Goal: Transaction & Acquisition: Purchase product/service

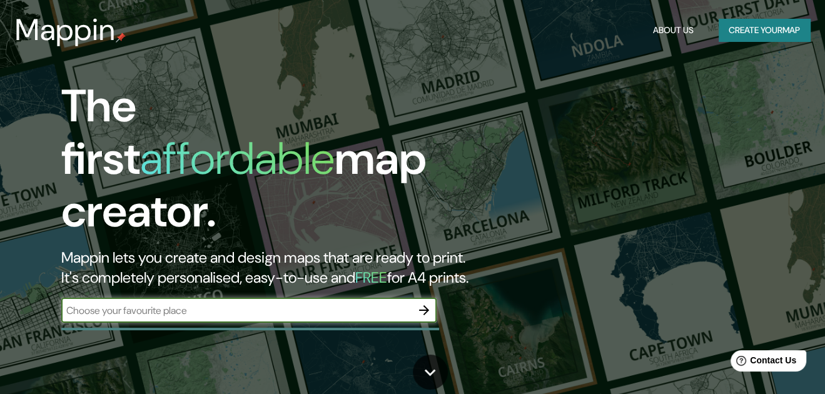
click at [168, 303] on input "text" at bounding box center [236, 310] width 350 height 14
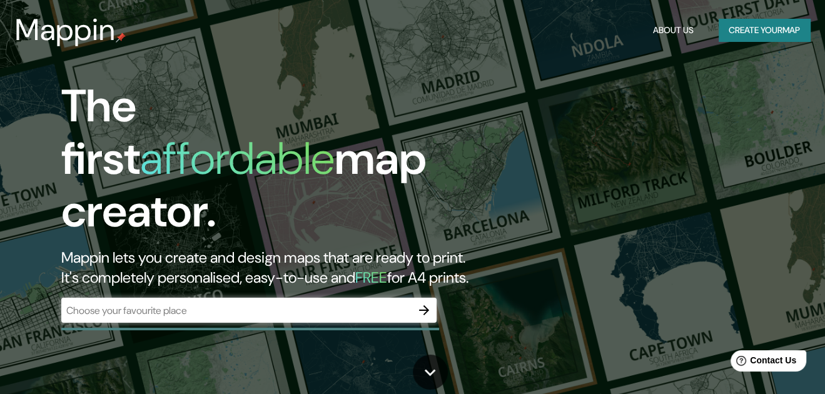
drag, startPoint x: 164, startPoint y: 309, endPoint x: 93, endPoint y: 277, distance: 78.1
drag, startPoint x: 93, startPoint y: 277, endPoint x: 89, endPoint y: 298, distance: 21.7
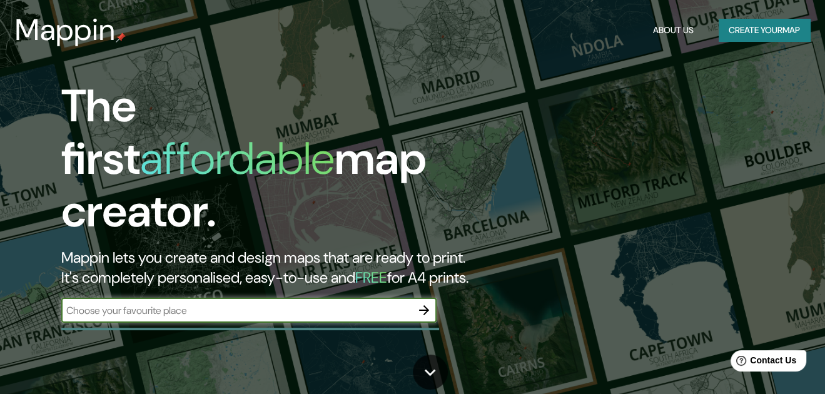
paste input "Aguas Termales de Sumbay, Yura, Perú"
type input "Aguas Termales de Sumbay, Yura, Perú"
click at [420, 303] on icon "button" at bounding box center [423, 310] width 15 height 15
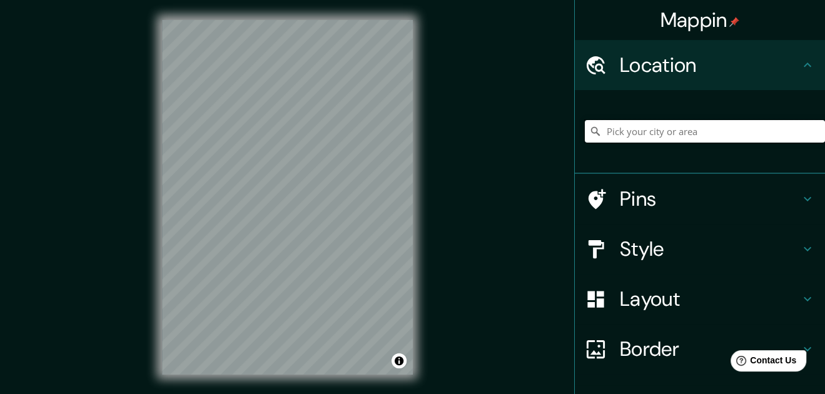
click at [661, 133] on input "Pick your city or area" at bounding box center [705, 131] width 240 height 23
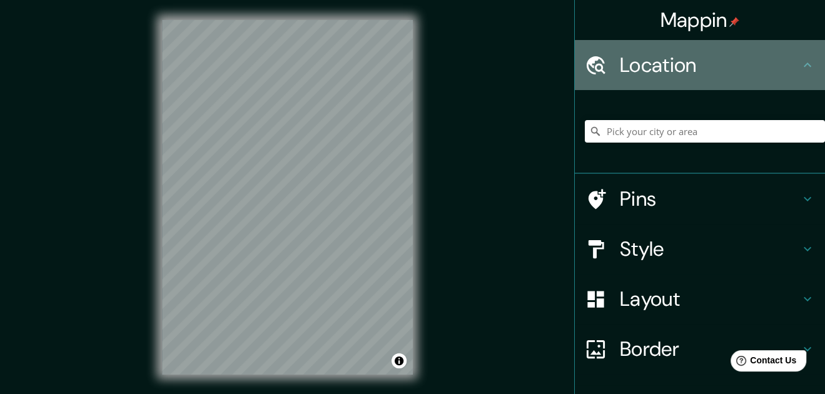
click at [686, 66] on h4 "Location" at bounding box center [710, 65] width 180 height 25
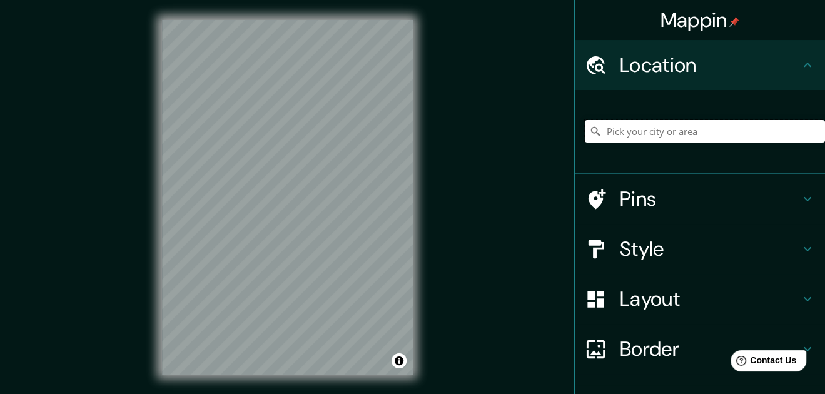
paste input "Aguas Termales de Sumbay, Yura, Perú"
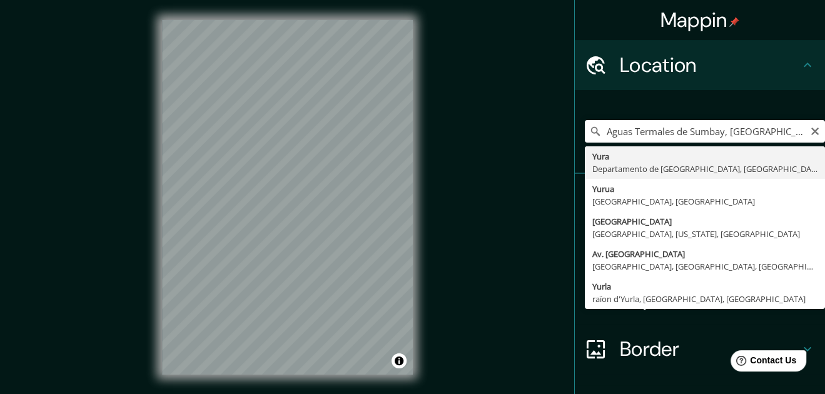
type input "[GEOGRAPHIC_DATA], [GEOGRAPHIC_DATA], [GEOGRAPHIC_DATA]"
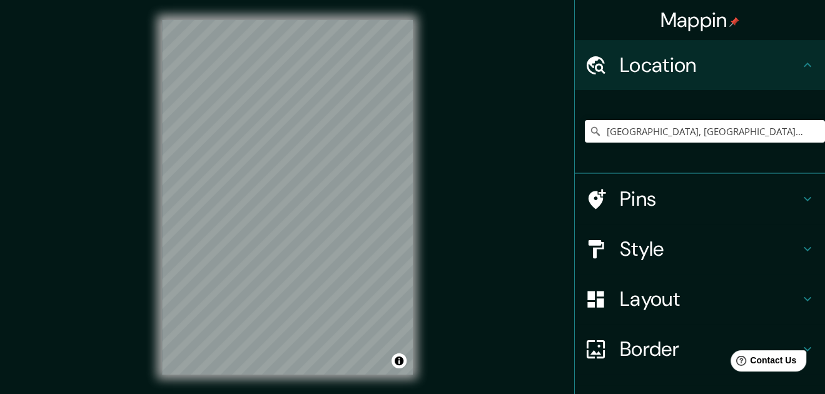
click at [721, 64] on h4 "Location" at bounding box center [710, 65] width 180 height 25
click at [727, 66] on h4 "Location" at bounding box center [710, 65] width 180 height 25
click at [753, 128] on input "[GEOGRAPHIC_DATA], [GEOGRAPHIC_DATA], [GEOGRAPHIC_DATA]" at bounding box center [705, 131] width 240 height 23
click at [765, 133] on input "[GEOGRAPHIC_DATA], [GEOGRAPHIC_DATA], [GEOGRAPHIC_DATA]" at bounding box center [705, 131] width 240 height 23
click at [773, 124] on input "[GEOGRAPHIC_DATA], [GEOGRAPHIC_DATA], [GEOGRAPHIC_DATA]" at bounding box center [705, 131] width 240 height 23
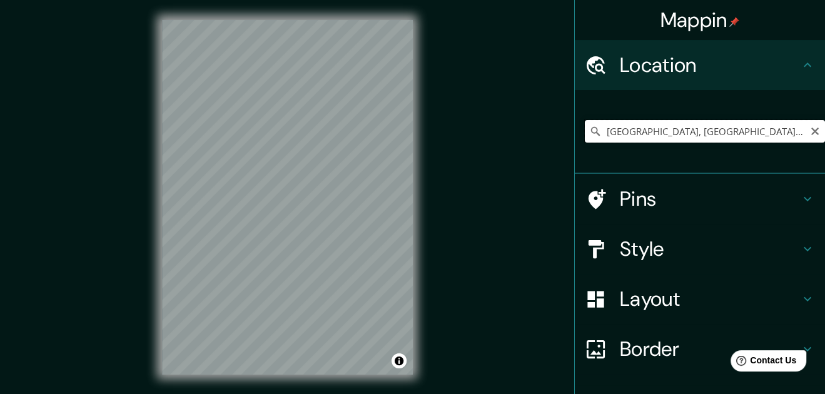
click at [773, 124] on input "[GEOGRAPHIC_DATA], [GEOGRAPHIC_DATA], [GEOGRAPHIC_DATA]" at bounding box center [705, 131] width 240 height 23
click at [758, 157] on div "[GEOGRAPHIC_DATA], [GEOGRAPHIC_DATA], [GEOGRAPHIC_DATA]" at bounding box center [705, 131] width 240 height 63
click at [768, 129] on input "[GEOGRAPHIC_DATA], [GEOGRAPHIC_DATA], [GEOGRAPHIC_DATA]" at bounding box center [705, 131] width 240 height 23
click at [589, 136] on icon at bounding box center [595, 131] width 13 height 13
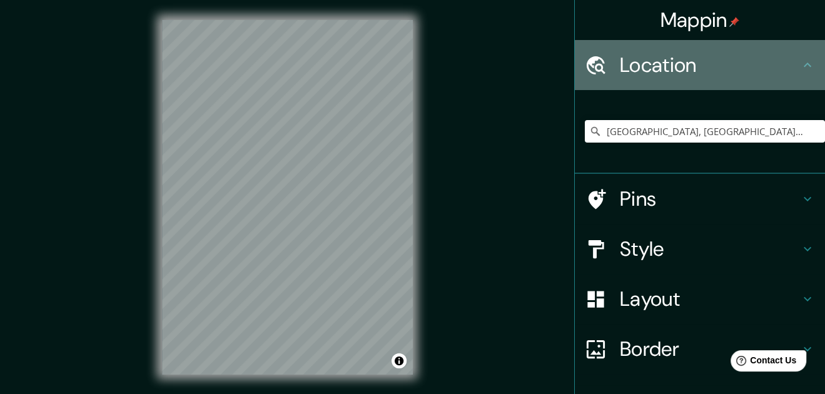
click at [623, 78] on div "Location" at bounding box center [700, 65] width 250 height 50
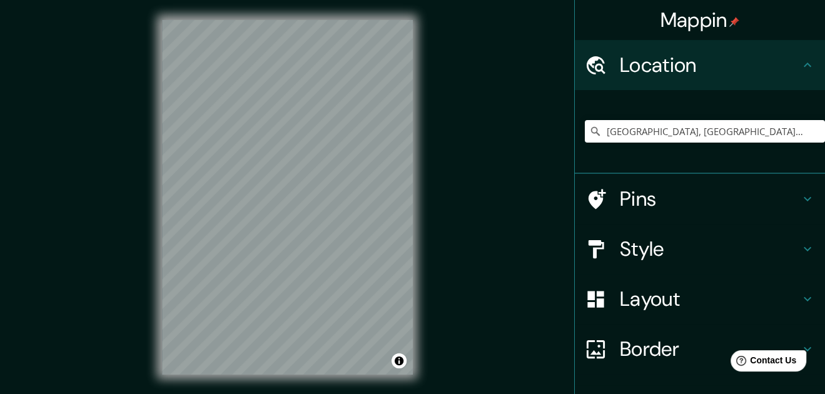
click at [690, 76] on h4 "Location" at bounding box center [710, 65] width 180 height 25
click at [760, 138] on input "[GEOGRAPHIC_DATA], [GEOGRAPHIC_DATA], [GEOGRAPHIC_DATA]" at bounding box center [705, 131] width 240 height 23
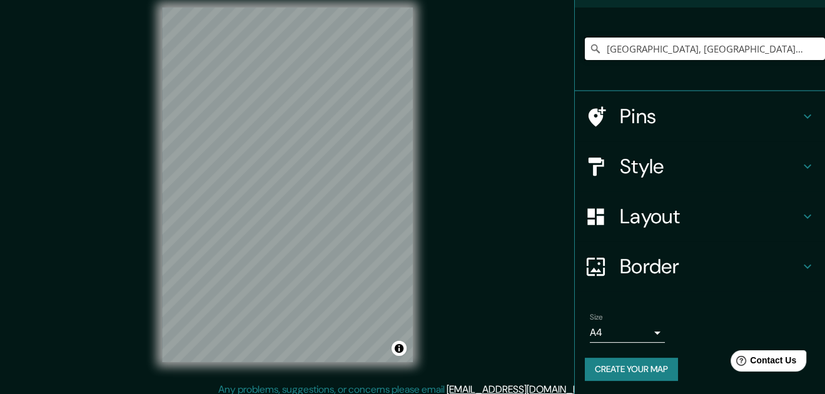
scroll to position [20, 0]
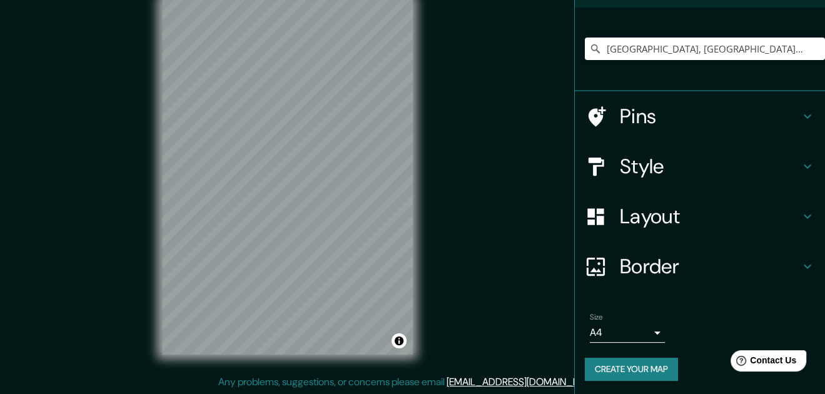
click at [613, 369] on button "Create your map" at bounding box center [631, 369] width 93 height 23
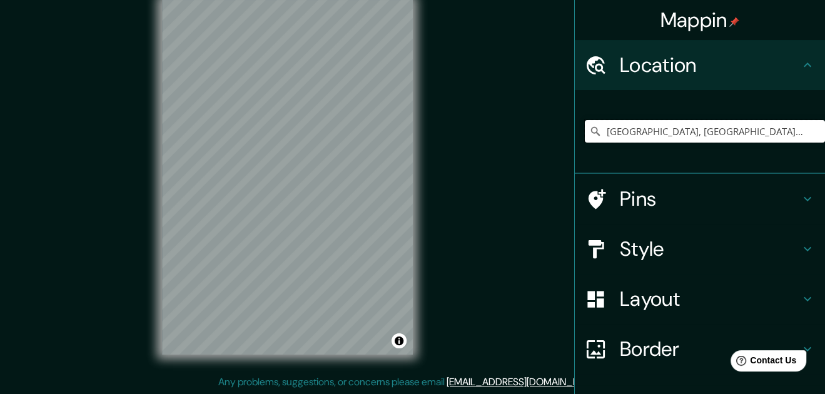
click at [690, 131] on input "Yura, Departamento de Arequipa, Perú" at bounding box center [705, 131] width 240 height 23
paste input "Aguas Termales de Sumbay, Yura, Perú"
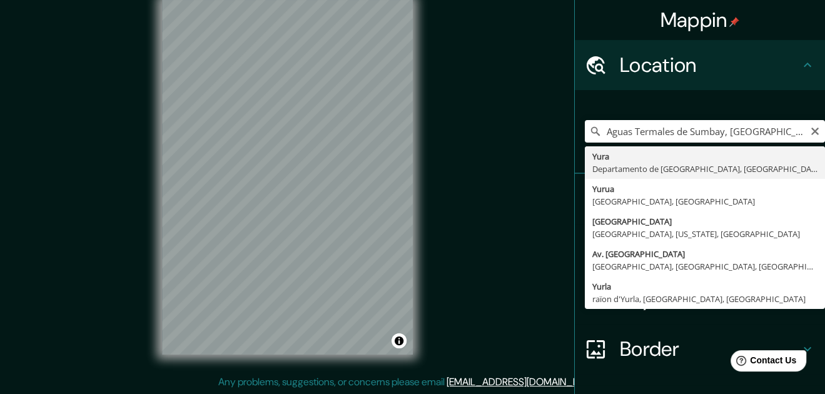
type input "Yura, Departamento de Arequipa, Perú"
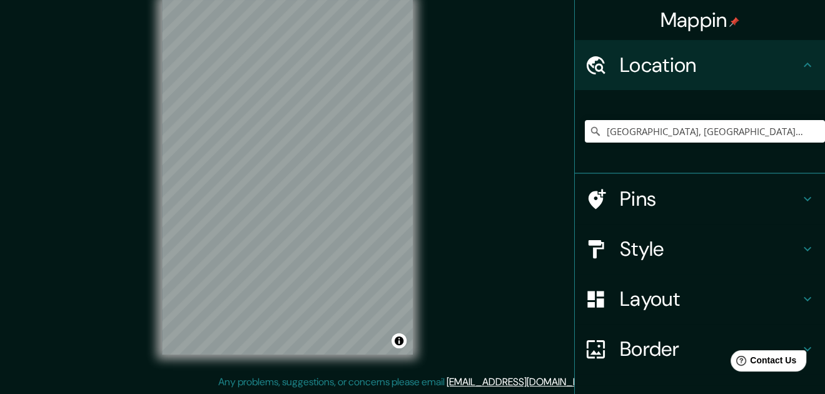
click at [638, 61] on h4 "Location" at bounding box center [710, 65] width 180 height 25
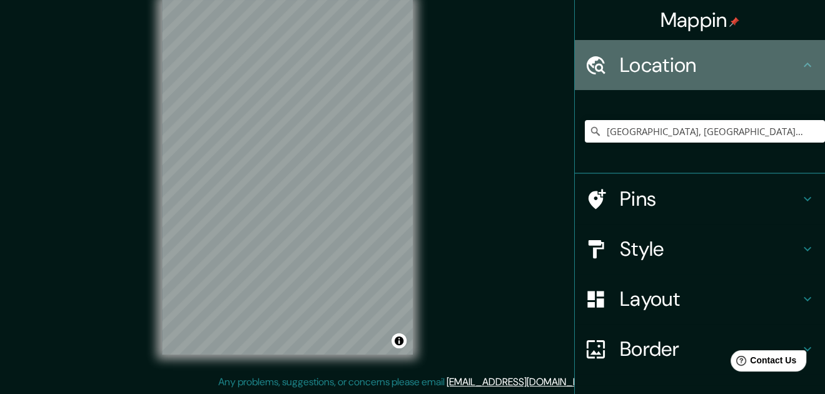
click at [638, 61] on h4 "Location" at bounding box center [710, 65] width 180 height 25
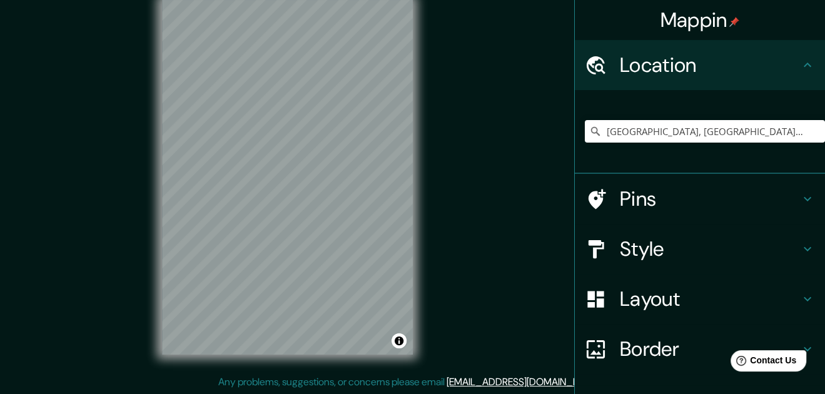
click at [682, 194] on h4 "Pins" at bounding box center [710, 198] width 180 height 25
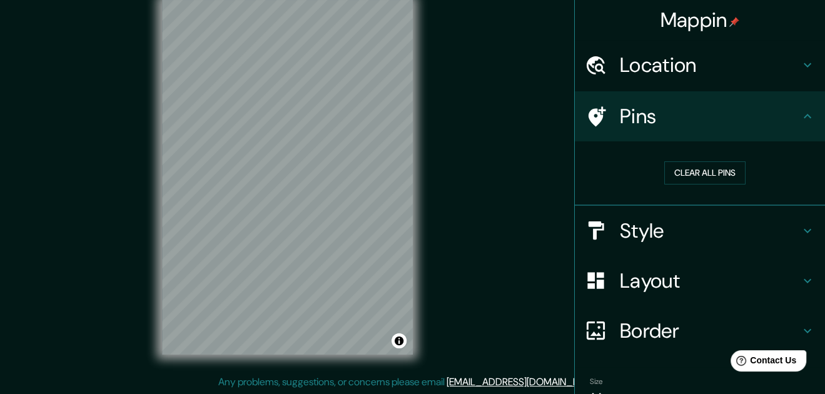
click at [695, 168] on button "Clear all pins" at bounding box center [704, 172] width 81 height 23
click at [693, 172] on button "Clear all pins" at bounding box center [704, 172] width 81 height 23
click at [620, 227] on h4 "Style" at bounding box center [710, 230] width 180 height 25
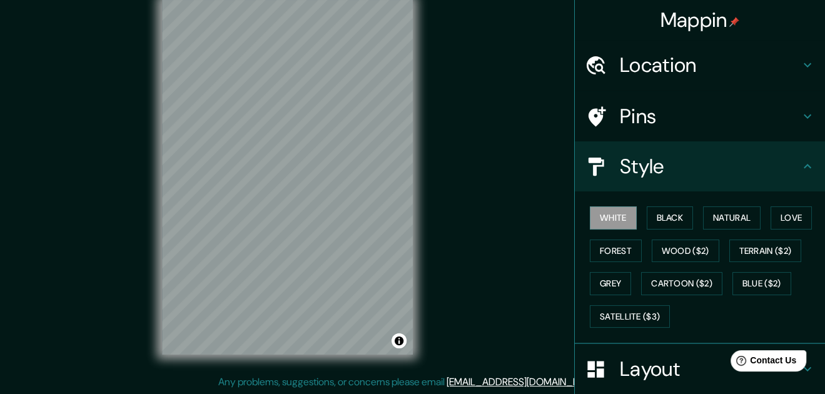
click at [663, 221] on button "Black" at bounding box center [669, 217] width 47 height 23
click at [724, 219] on button "Natural" at bounding box center [732, 217] width 58 height 23
click at [782, 211] on button "Love" at bounding box center [790, 217] width 41 height 23
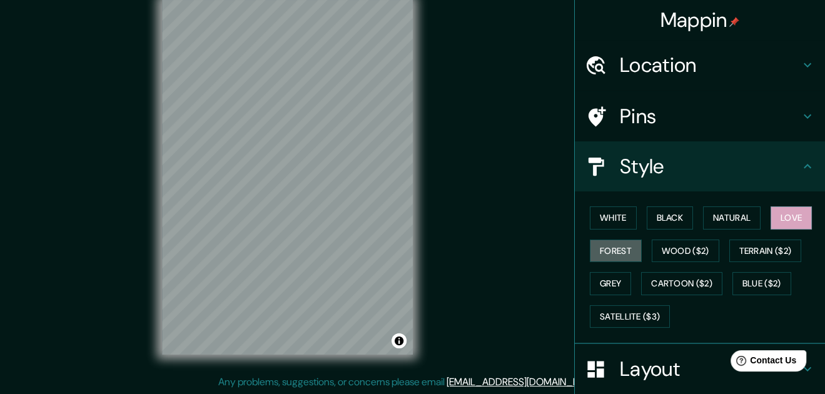
click at [627, 248] on button "Forest" at bounding box center [616, 250] width 52 height 23
click at [656, 252] on button "Wood ($2)" at bounding box center [685, 250] width 68 height 23
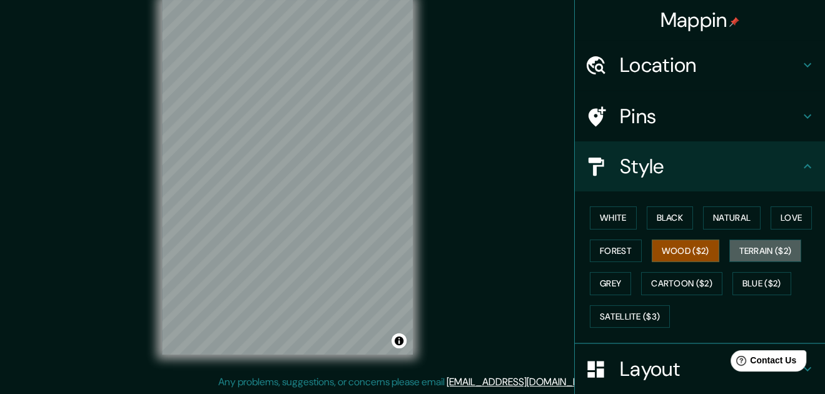
click at [732, 248] on button "Terrain ($2)" at bounding box center [765, 250] width 73 height 23
click at [617, 277] on button "Grey" at bounding box center [610, 283] width 41 height 23
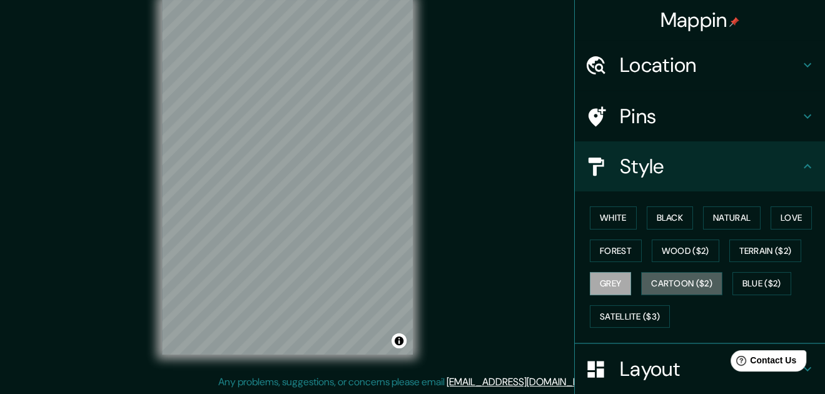
click at [663, 274] on button "Cartoon ($2)" at bounding box center [681, 283] width 81 height 23
click at [746, 284] on button "Blue ($2)" at bounding box center [761, 283] width 59 height 23
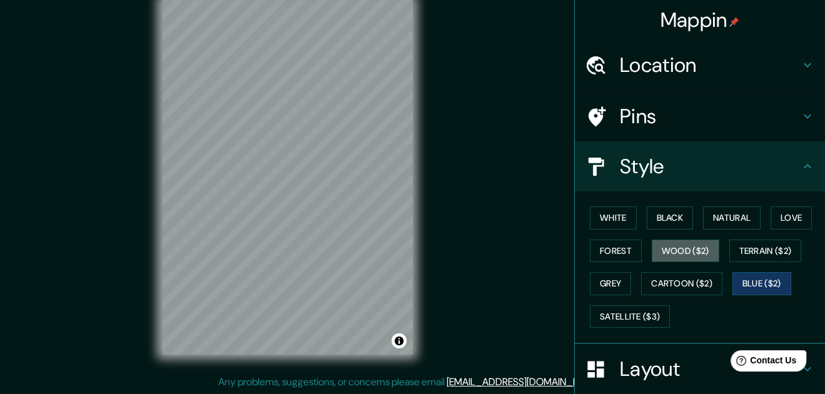
click at [691, 251] on button "Wood ($2)" at bounding box center [685, 250] width 68 height 23
click at [638, 311] on button "Satellite ($3)" at bounding box center [630, 316] width 80 height 23
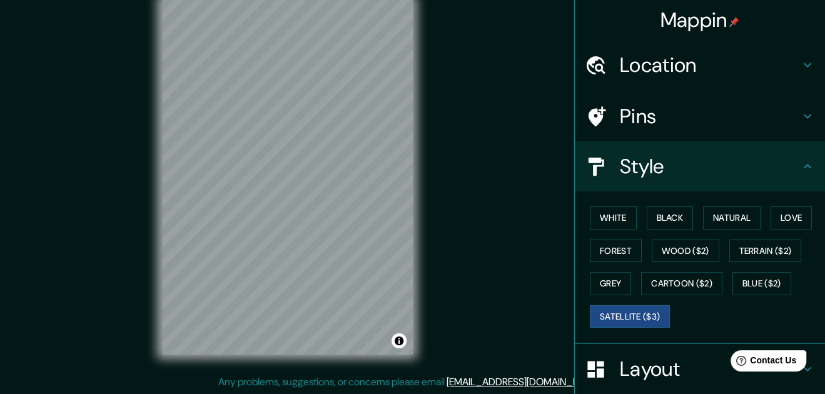
click at [616, 248] on button "Forest" at bounding box center [616, 250] width 52 height 23
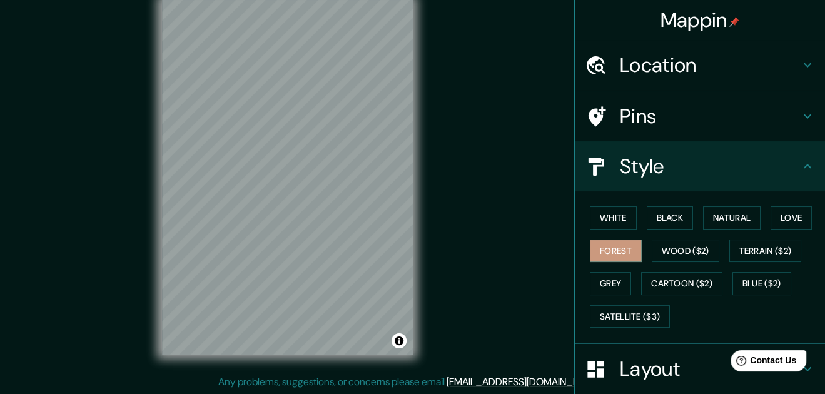
click at [685, 254] on button "Wood ($2)" at bounding box center [685, 250] width 68 height 23
click at [616, 221] on button "White" at bounding box center [613, 217] width 47 height 23
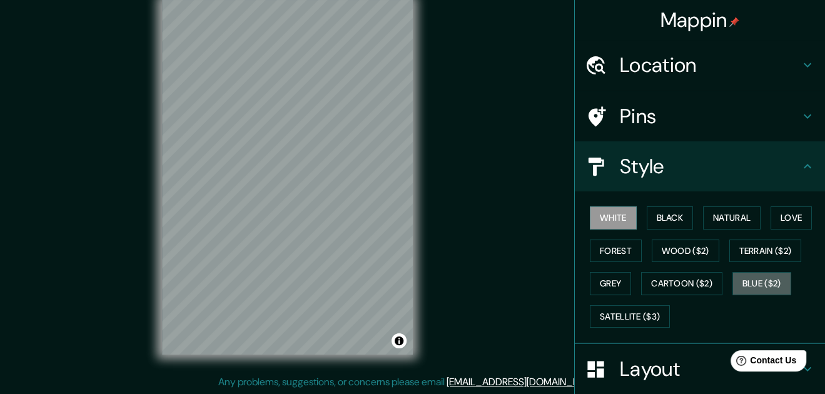
click at [746, 278] on button "Blue ($2)" at bounding box center [761, 283] width 59 height 23
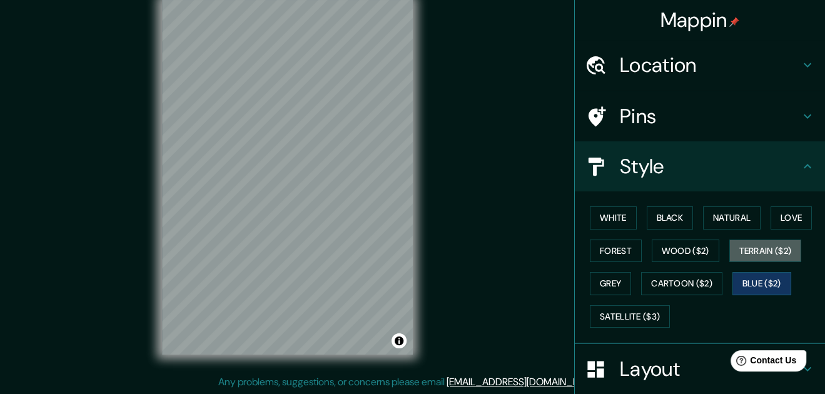
click at [756, 249] on button "Terrain ($2)" at bounding box center [765, 250] width 73 height 23
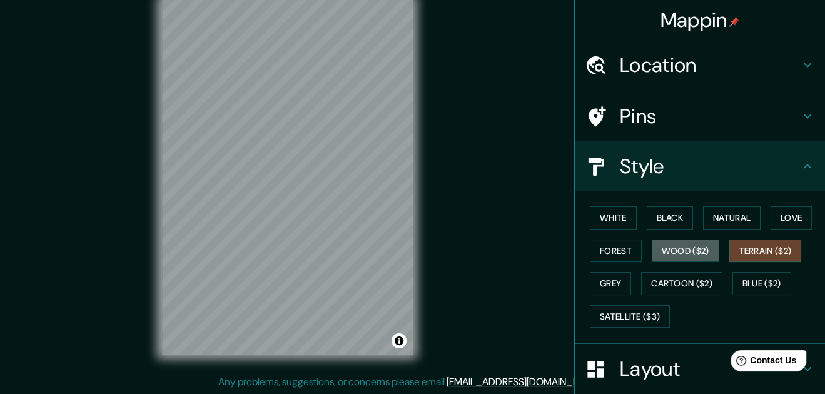
click at [679, 254] on button "Wood ($2)" at bounding box center [685, 250] width 68 height 23
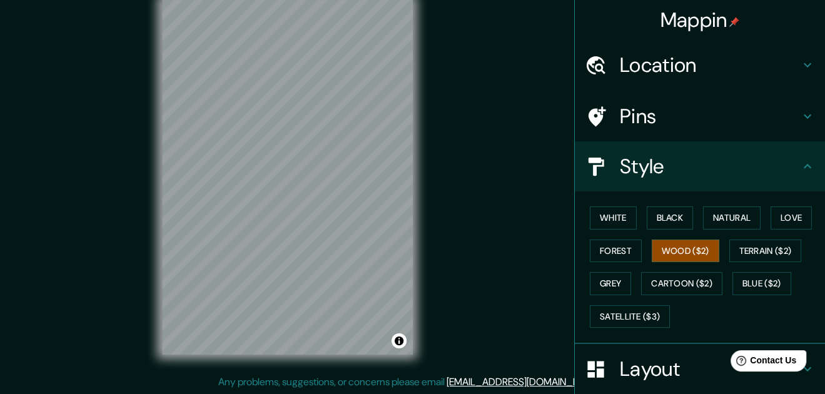
click at [652, 284] on button "Cartoon ($2)" at bounding box center [681, 283] width 81 height 23
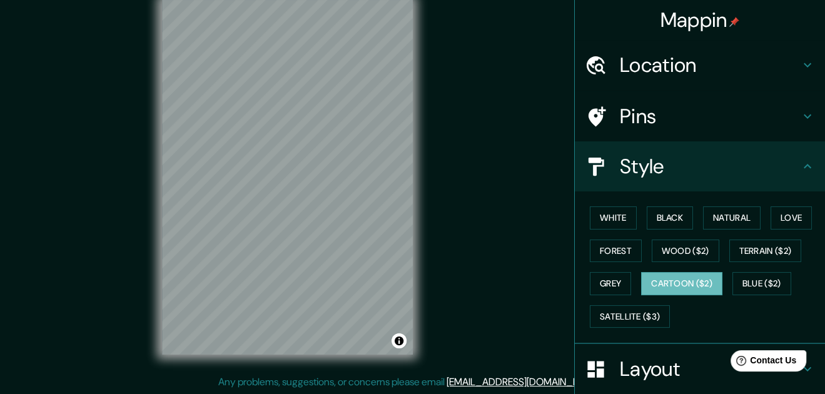
click at [601, 276] on button "Grey" at bounding box center [610, 283] width 41 height 23
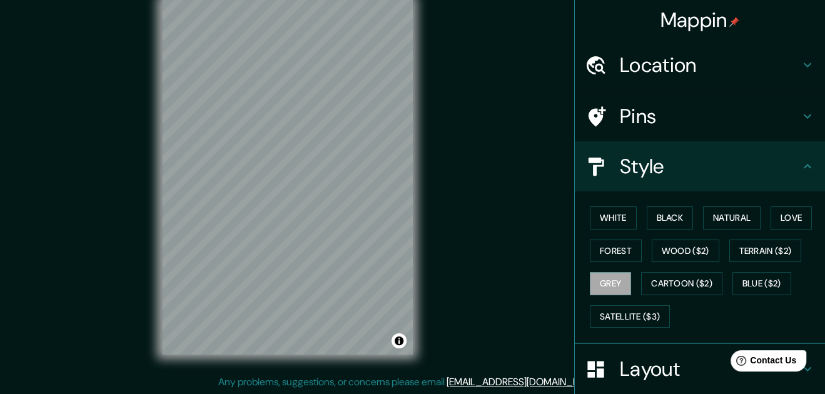
click at [596, 245] on button "Forest" at bounding box center [616, 250] width 52 height 23
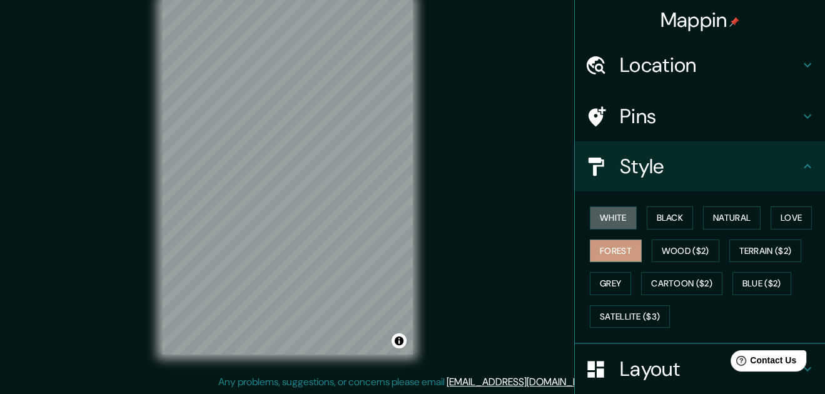
click at [609, 221] on button "White" at bounding box center [613, 217] width 47 height 23
click at [654, 219] on button "Black" at bounding box center [669, 217] width 47 height 23
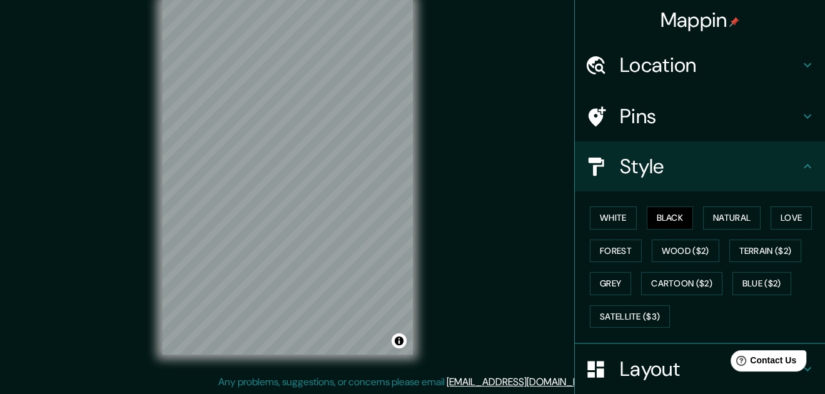
click at [603, 213] on button "White" at bounding box center [613, 217] width 47 height 23
click at [311, 224] on div "© Mapbox © OpenStreetMap Improve this map" at bounding box center [287, 177] width 291 height 395
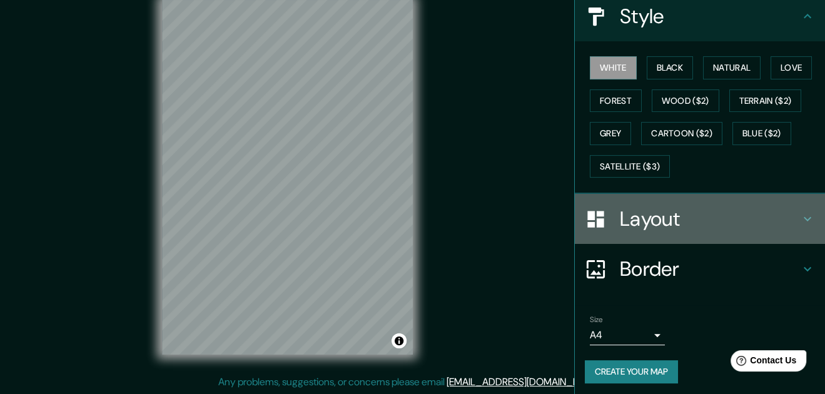
click at [667, 223] on h4 "Layout" at bounding box center [710, 218] width 180 height 25
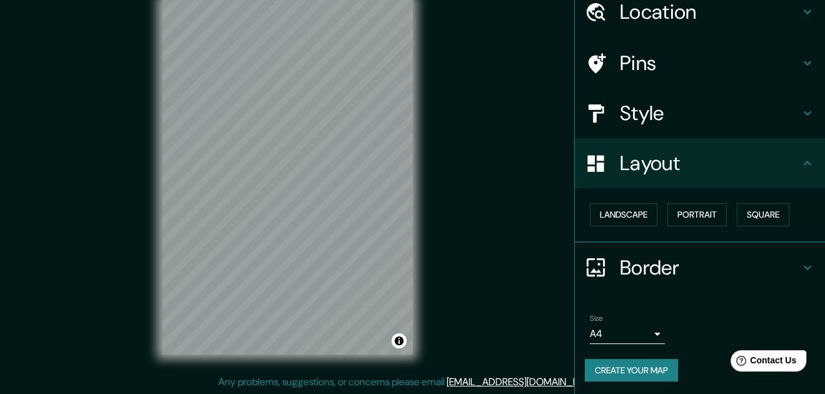
scroll to position [53, 0]
click at [645, 216] on button "Landscape" at bounding box center [624, 214] width 68 height 23
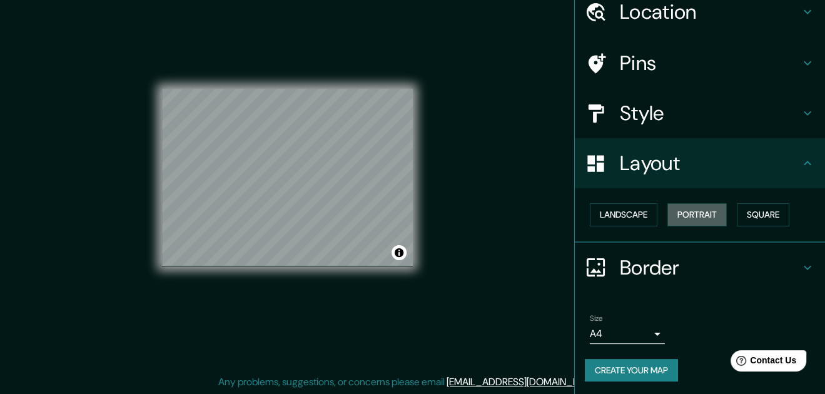
click at [679, 214] on button "Portrait" at bounding box center [696, 214] width 59 height 23
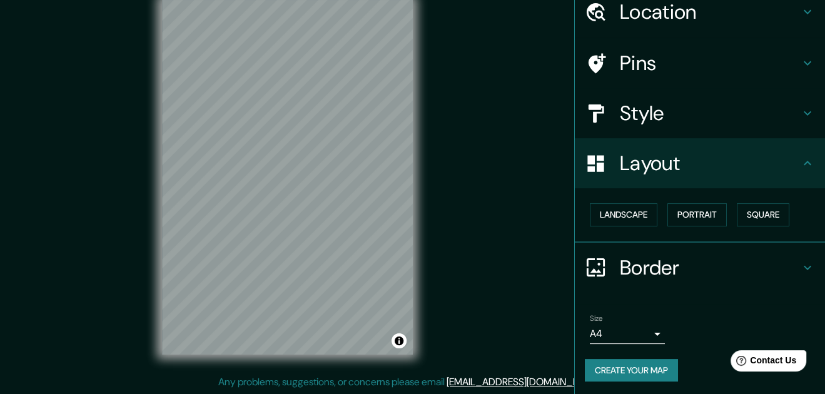
click at [758, 220] on button "Square" at bounding box center [762, 214] width 53 height 23
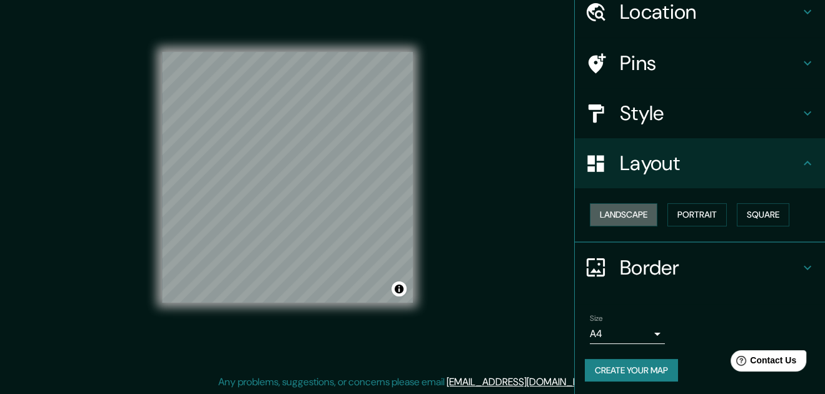
click at [600, 223] on button "Landscape" at bounding box center [624, 214] width 68 height 23
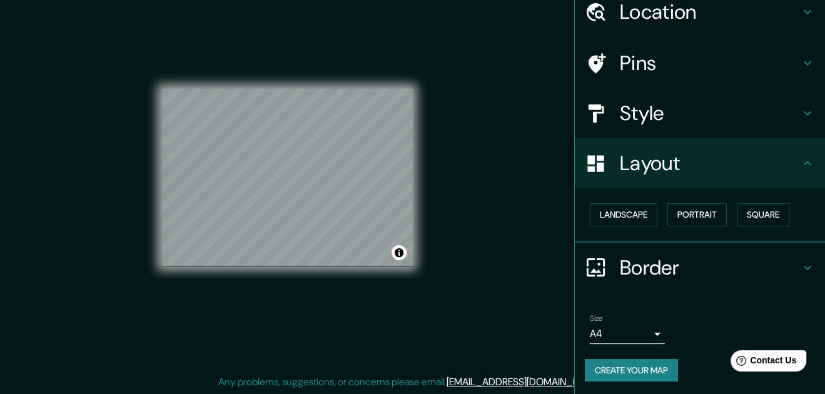
click at [699, 213] on button "Portrait" at bounding box center [696, 214] width 59 height 23
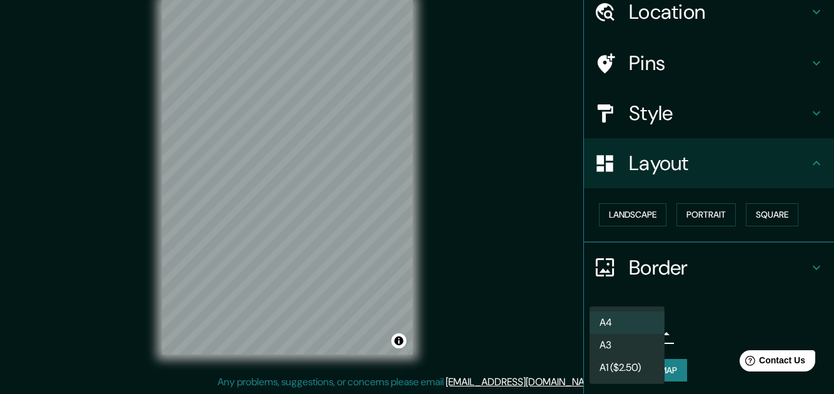
click at [646, 331] on body "Mappin Location Yura, Departamento de Arequipa, Perú Pins Style Layout Landscap…" at bounding box center [417, 177] width 834 height 394
click at [642, 344] on li "A3" at bounding box center [627, 345] width 75 height 23
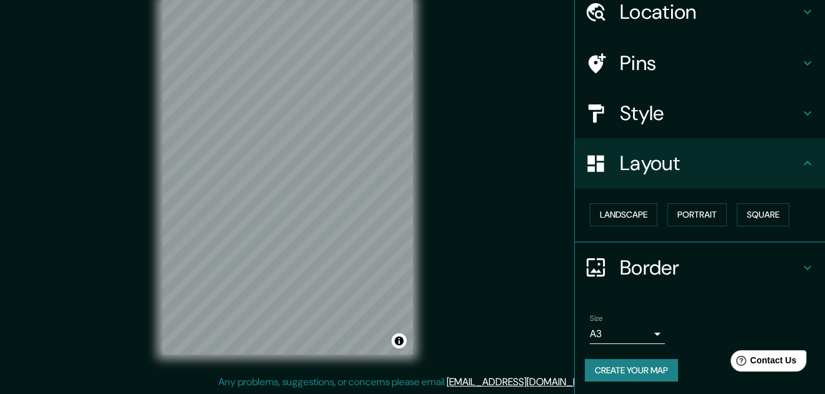
click at [676, 309] on div "Size A3 single" at bounding box center [700, 329] width 230 height 40
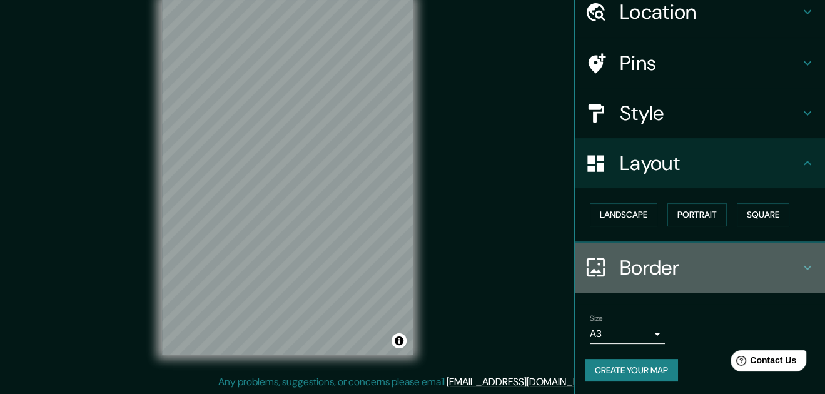
click at [715, 274] on h4 "Border" at bounding box center [710, 267] width 180 height 25
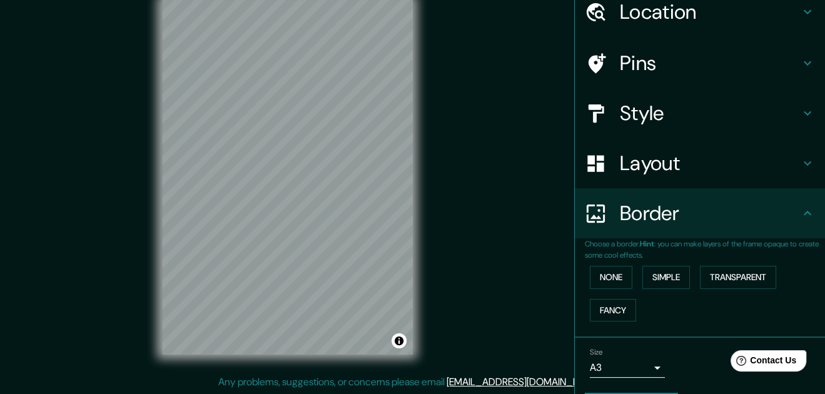
click at [659, 274] on button "Simple" at bounding box center [666, 277] width 48 height 23
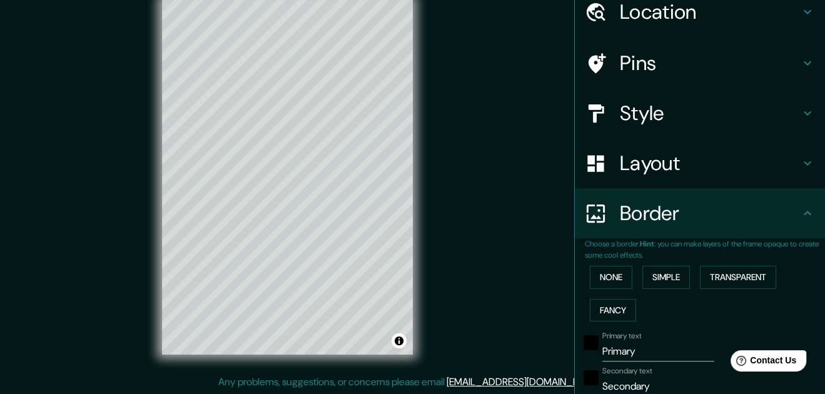
click at [612, 269] on button "None" at bounding box center [611, 277] width 43 height 23
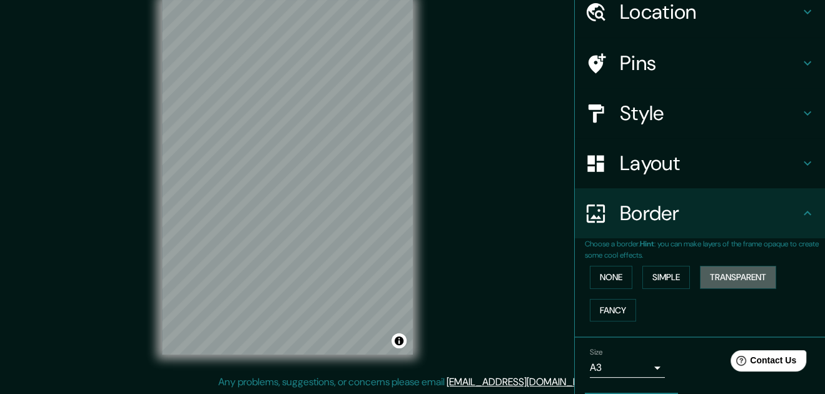
click at [720, 284] on button "Transparent" at bounding box center [738, 277] width 76 height 23
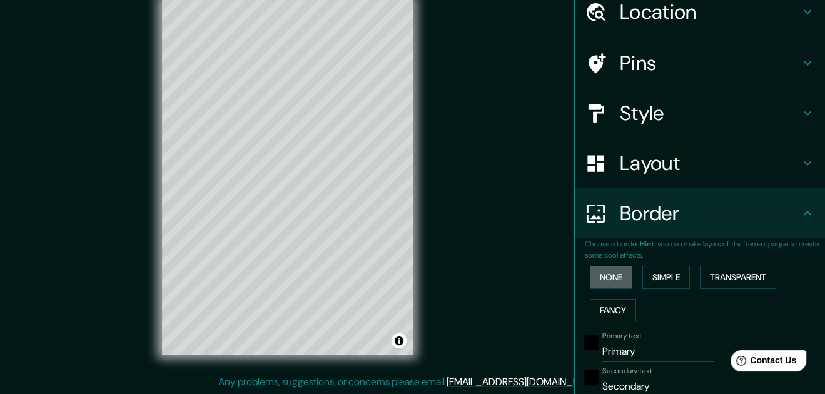
click at [603, 278] on button "None" at bounding box center [611, 277] width 43 height 23
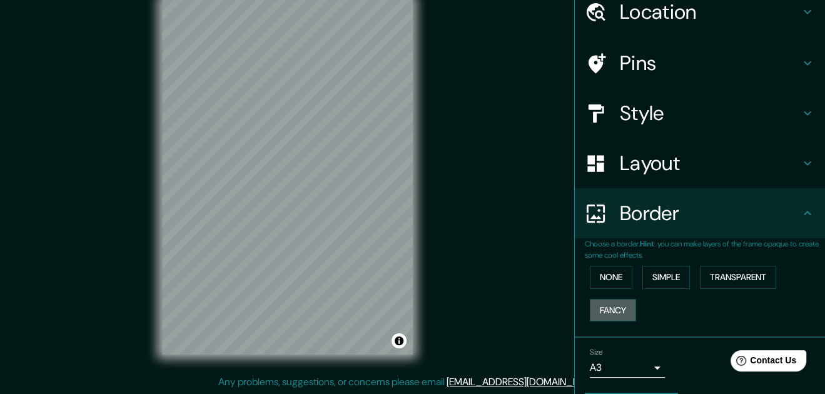
click at [617, 307] on button "Fancy" at bounding box center [613, 310] width 46 height 23
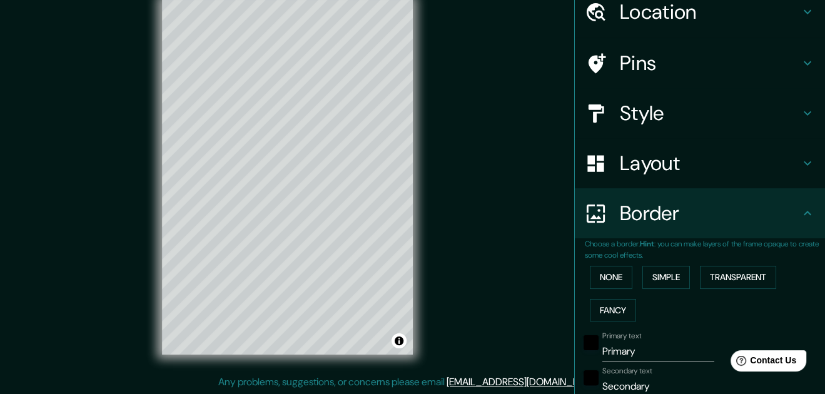
click at [609, 284] on button "None" at bounding box center [611, 277] width 43 height 23
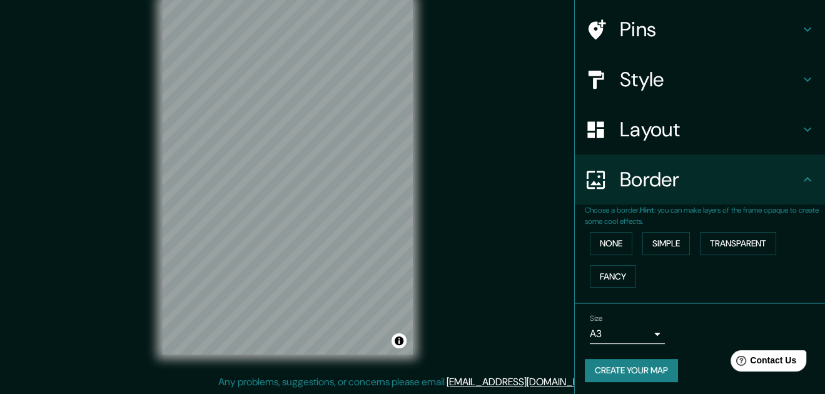
scroll to position [88, 0]
click at [643, 325] on body "Mappin Location Yura, Departamento de Arequipa, Perú Pins Style Layout Border C…" at bounding box center [412, 177] width 825 height 394
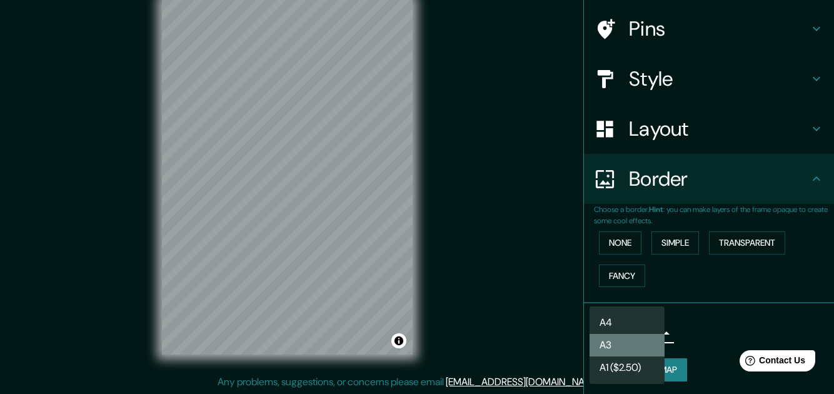
click at [637, 344] on li "A3" at bounding box center [627, 345] width 75 height 23
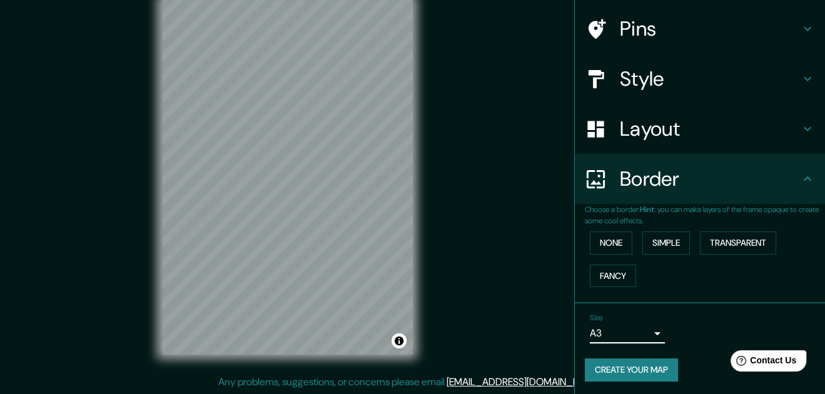
click at [675, 325] on div "Size A3 single" at bounding box center [700, 328] width 230 height 40
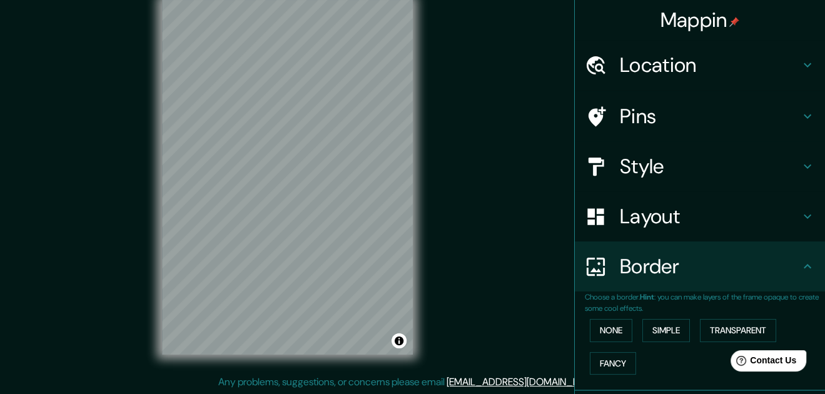
click at [641, 168] on h4 "Style" at bounding box center [710, 166] width 180 height 25
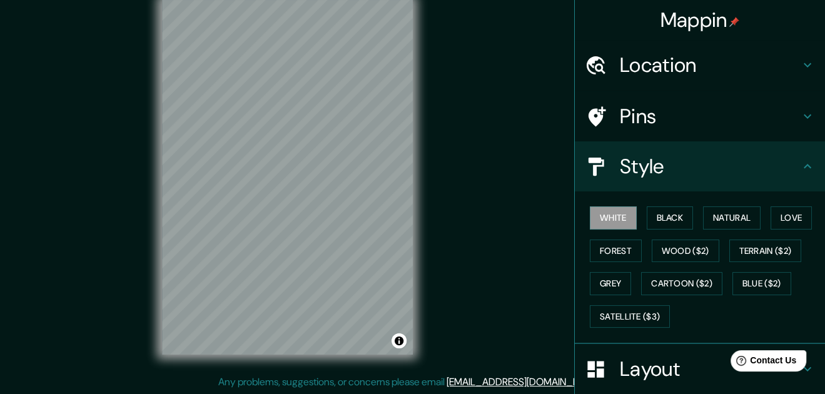
click at [642, 106] on h4 "Pins" at bounding box center [710, 116] width 180 height 25
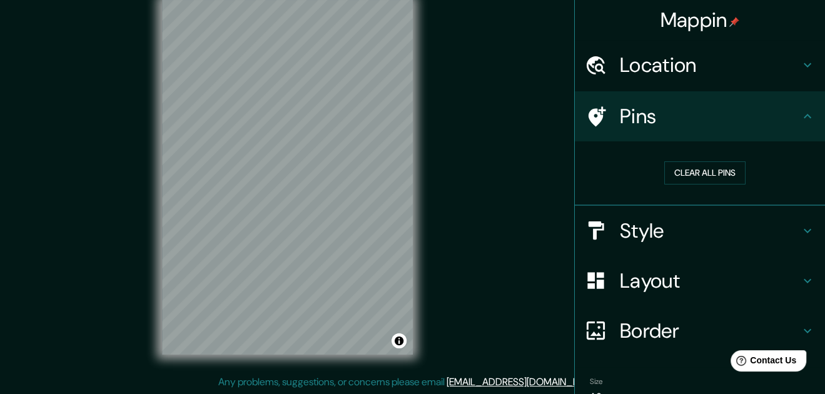
click at [686, 177] on button "Clear all pins" at bounding box center [704, 172] width 81 height 23
click at [687, 178] on button "Clear all pins" at bounding box center [704, 172] width 81 height 23
click at [681, 181] on button "Clear all pins" at bounding box center [704, 172] width 81 height 23
click at [712, 64] on h4 "Location" at bounding box center [710, 65] width 180 height 25
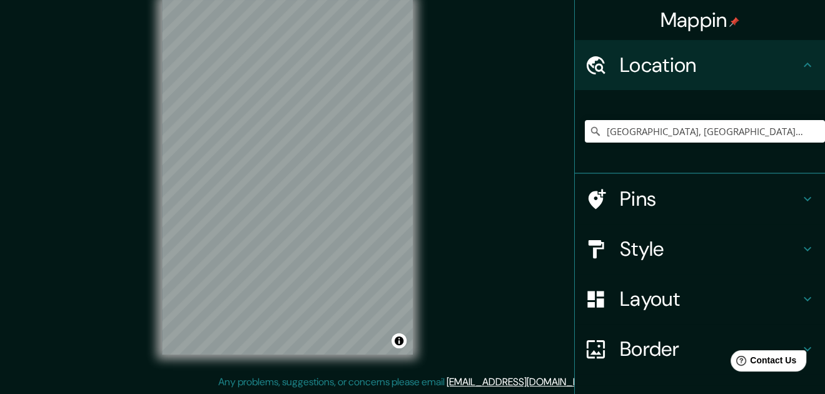
click at [690, 103] on div "Yura, Departamento de Arequipa, Perú" at bounding box center [705, 131] width 240 height 63
click at [575, 305] on div "Layout" at bounding box center [700, 299] width 250 height 50
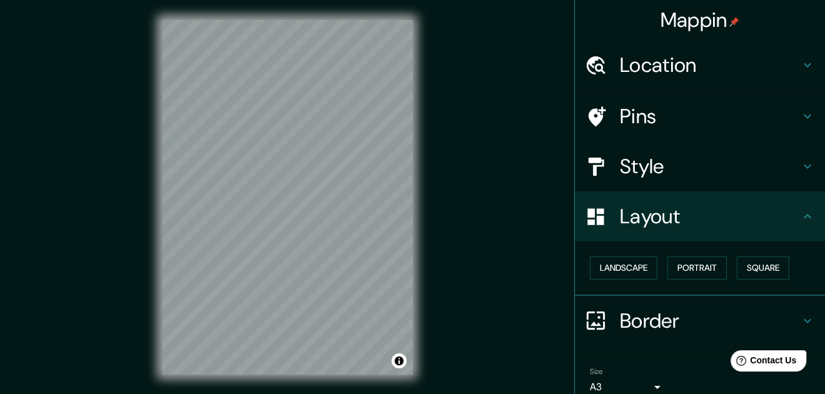
click at [620, 309] on h4 "Border" at bounding box center [710, 320] width 180 height 25
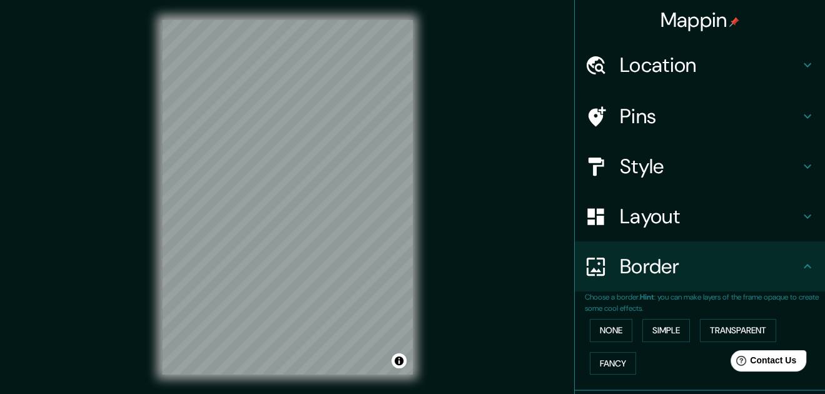
click at [675, 218] on h4 "Layout" at bounding box center [710, 216] width 180 height 25
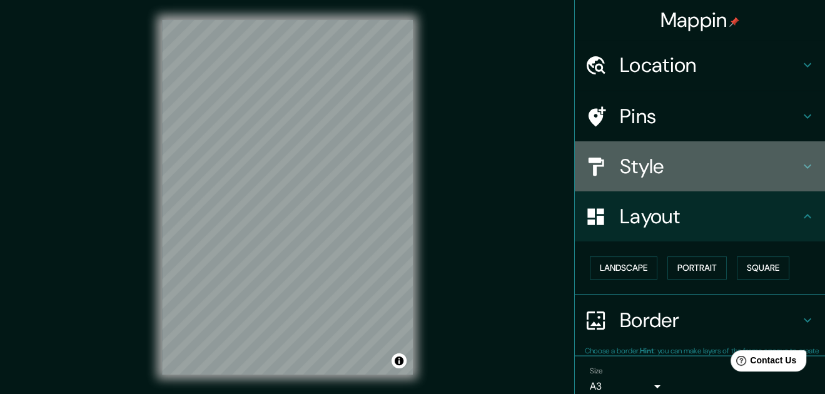
click at [678, 176] on h4 "Style" at bounding box center [710, 166] width 180 height 25
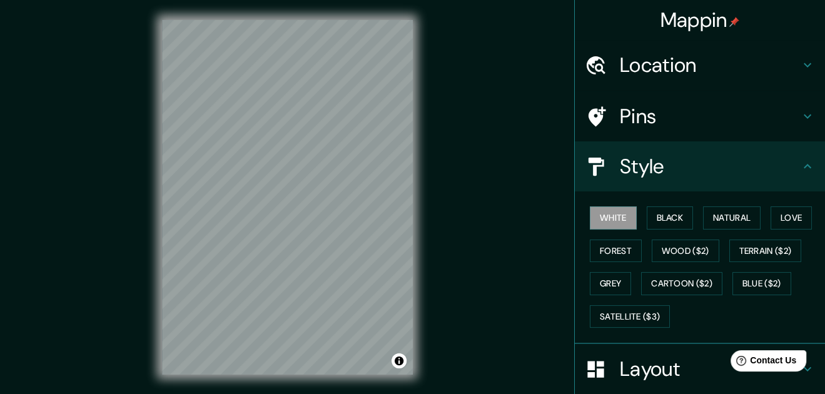
click at [686, 259] on button "Wood ($2)" at bounding box center [685, 250] width 68 height 23
click at [289, 166] on div at bounding box center [292, 165] width 10 height 10
click at [273, 63] on div at bounding box center [276, 61] width 10 height 10
click at [194, 27] on div at bounding box center [194, 24] width 10 height 10
click at [379, 276] on div at bounding box center [379, 273] width 10 height 10
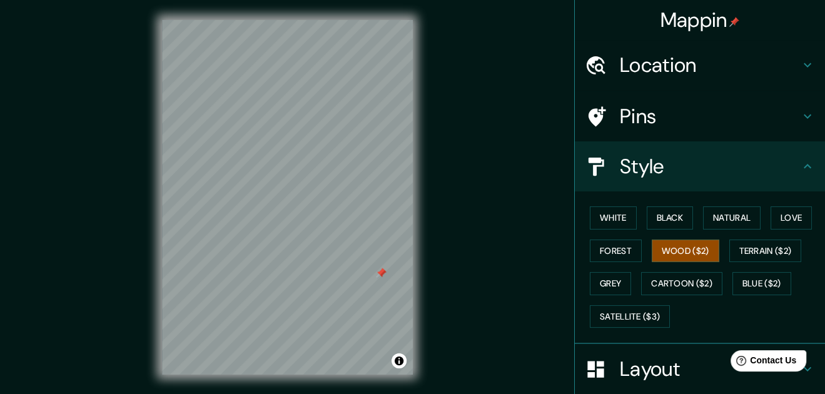
click at [379, 274] on div at bounding box center [381, 273] width 10 height 10
click at [380, 271] on div at bounding box center [381, 273] width 10 height 10
click at [777, 218] on button "Love" at bounding box center [790, 217] width 41 height 23
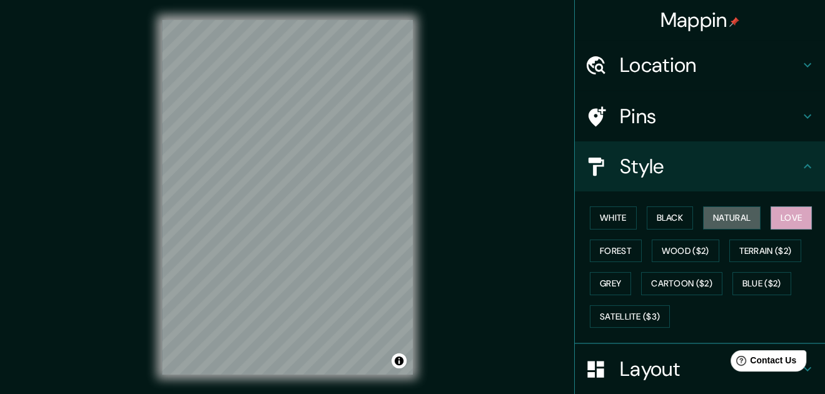
click at [725, 217] on button "Natural" at bounding box center [732, 217] width 58 height 23
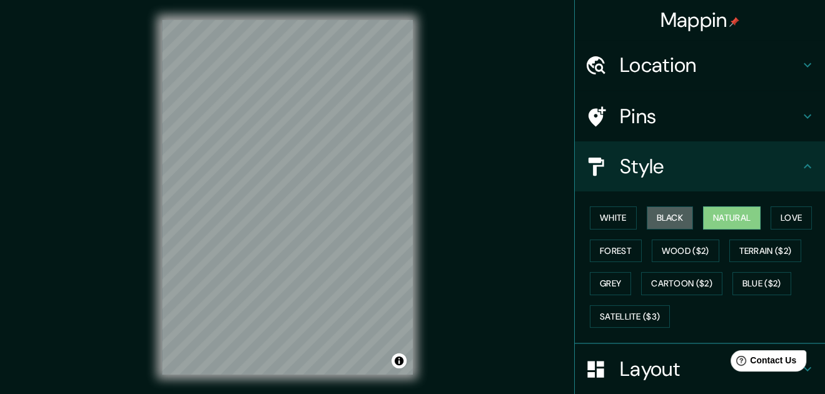
click at [656, 211] on button "Black" at bounding box center [669, 217] width 47 height 23
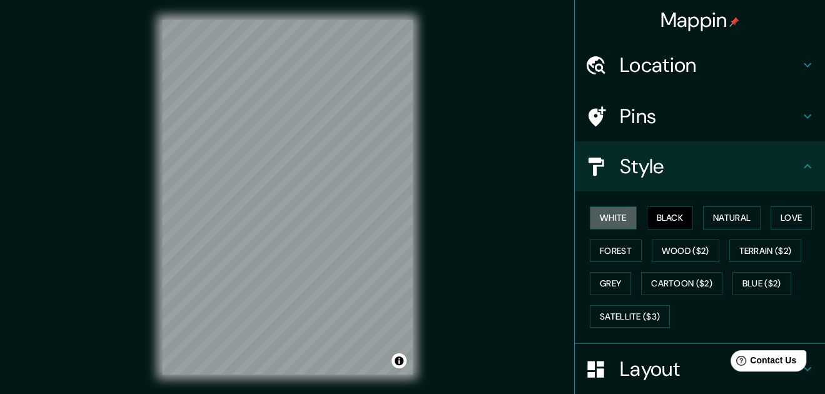
click at [611, 210] on button "White" at bounding box center [613, 217] width 47 height 23
click at [621, 249] on button "Forest" at bounding box center [616, 250] width 52 height 23
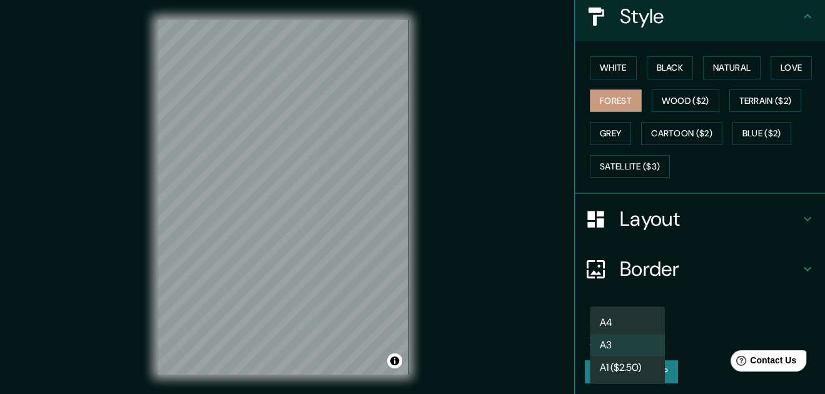
click at [640, 334] on body "Mappin Location Yura, Departamento de Arequipa, Perú Pins Style White Black Nat…" at bounding box center [412, 197] width 825 height 394
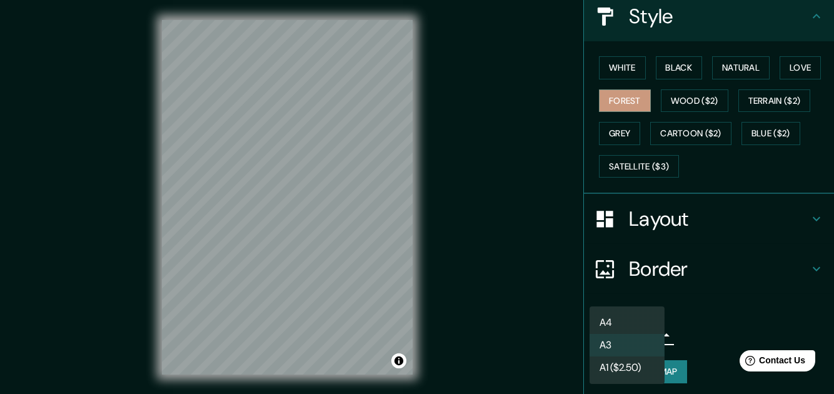
click at [633, 323] on li "A4" at bounding box center [627, 322] width 75 height 23
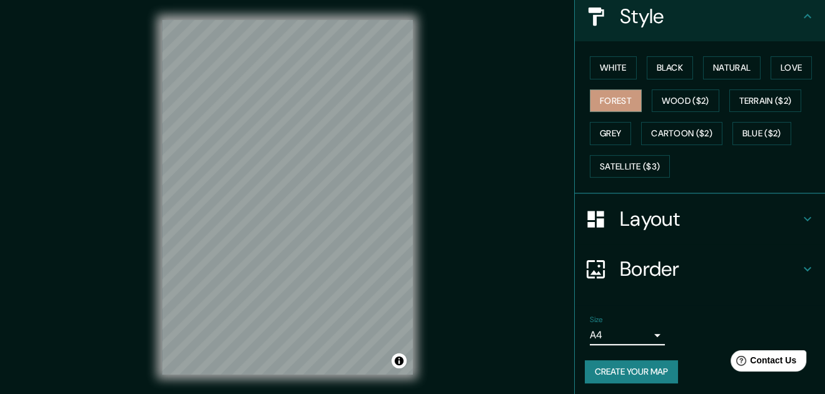
click at [679, 329] on div "Size A4 single" at bounding box center [700, 330] width 230 height 40
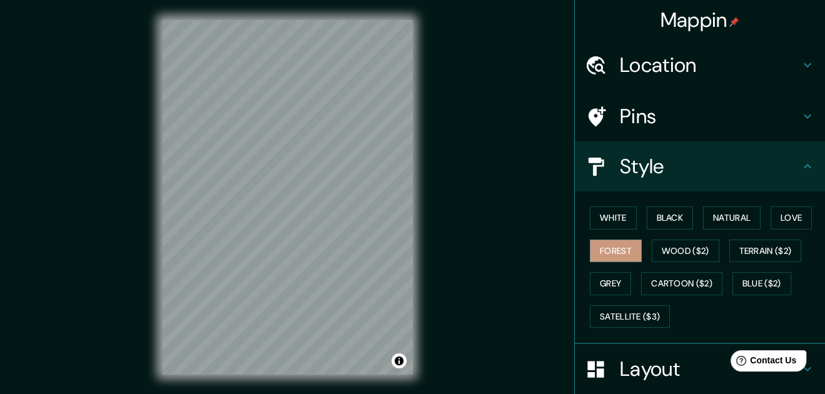
scroll to position [150, 0]
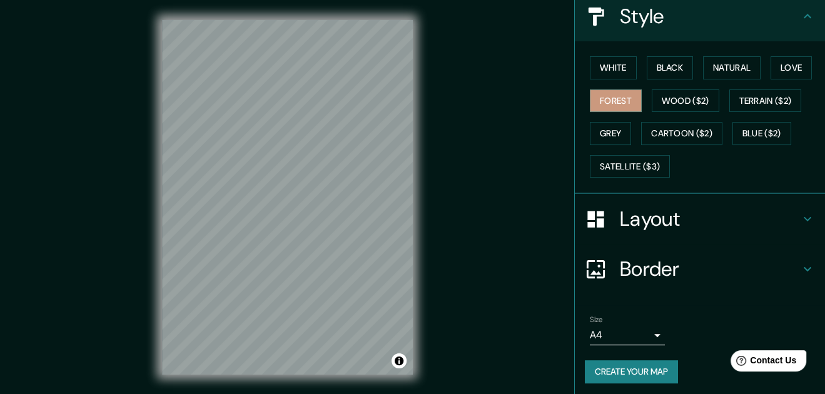
click at [610, 367] on button "Create your map" at bounding box center [631, 371] width 93 height 23
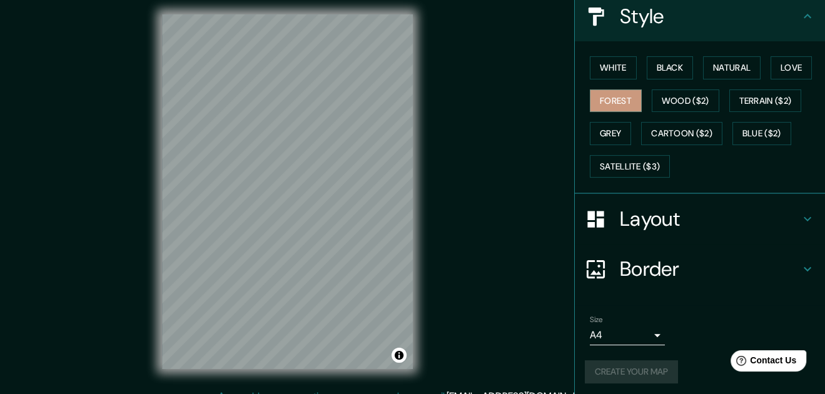
scroll to position [0, 0]
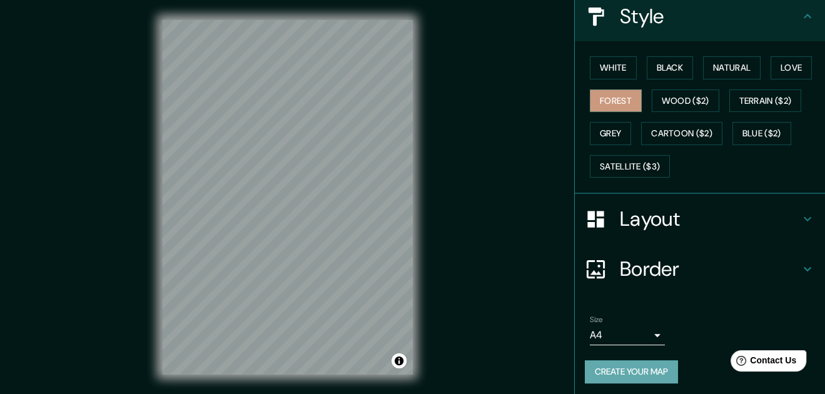
click at [592, 361] on button "Create your map" at bounding box center [631, 371] width 93 height 23
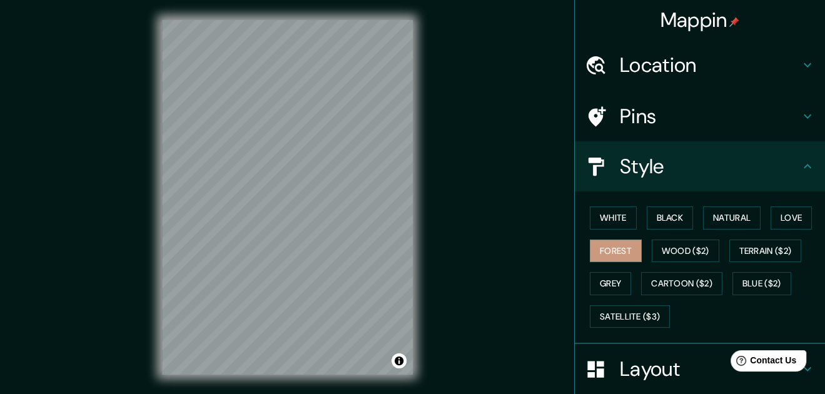
click at [671, 145] on div "Style" at bounding box center [700, 166] width 250 height 50
click at [671, 156] on h4 "Style" at bounding box center [710, 166] width 180 height 25
click at [689, 169] on h4 "Style" at bounding box center [710, 166] width 180 height 25
click at [800, 161] on icon at bounding box center [807, 166] width 15 height 15
click at [801, 169] on icon at bounding box center [807, 166] width 15 height 15
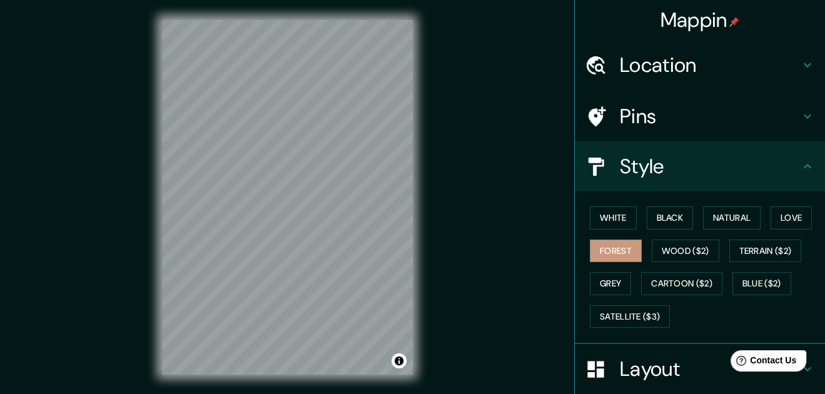
click at [628, 246] on button "Forest" at bounding box center [616, 250] width 52 height 23
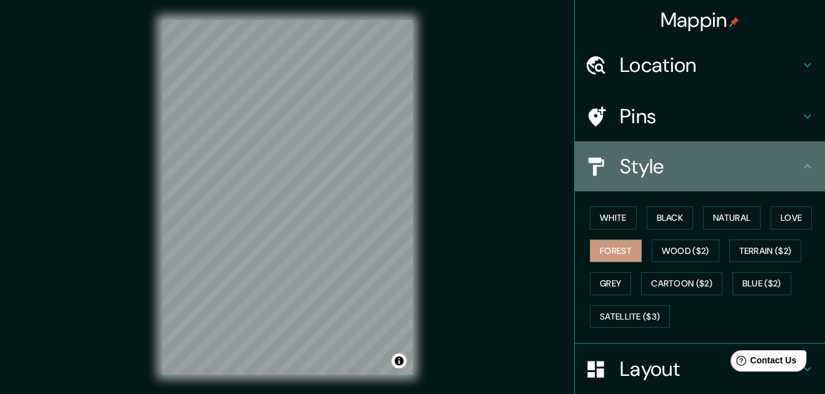
click at [803, 165] on icon at bounding box center [807, 166] width 8 height 4
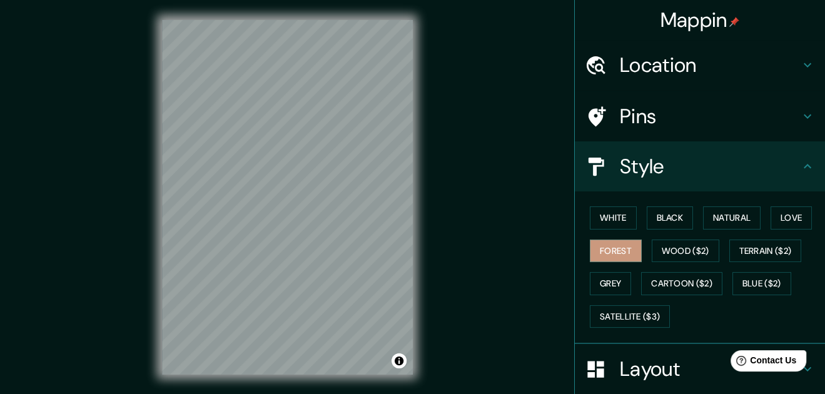
click at [770, 211] on button "Love" at bounding box center [790, 217] width 41 height 23
click at [593, 243] on button "Forest" at bounding box center [616, 250] width 52 height 23
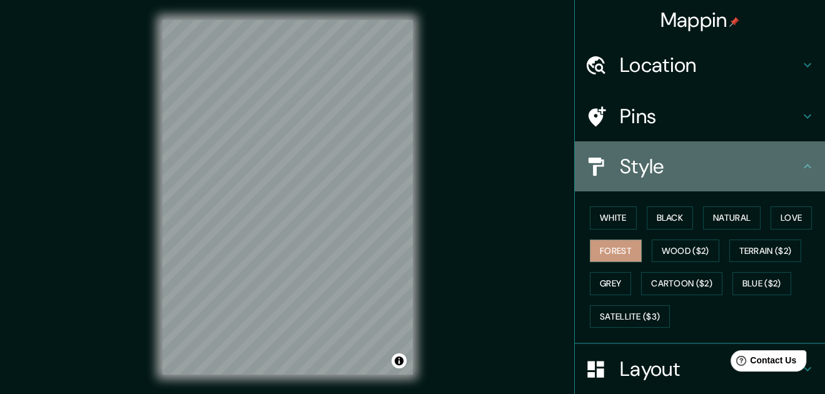
click at [794, 175] on div "Style" at bounding box center [700, 166] width 250 height 50
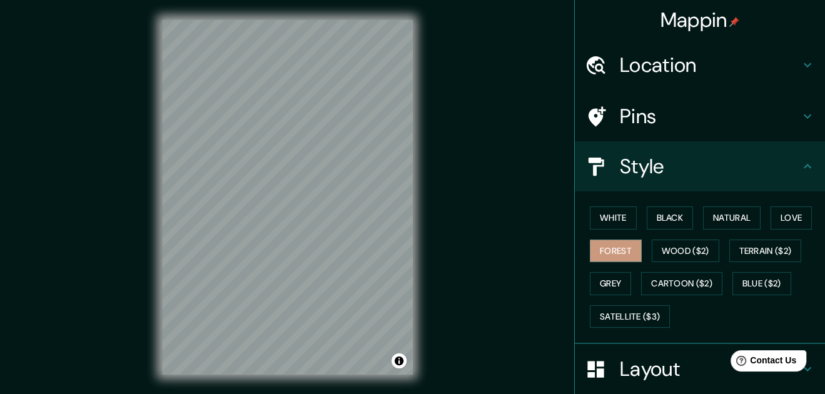
click at [793, 126] on div "Pins" at bounding box center [700, 116] width 250 height 50
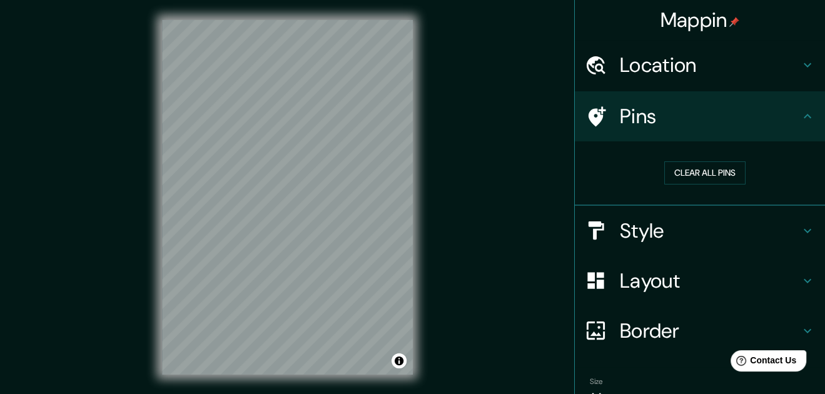
click at [713, 171] on button "Clear all pins" at bounding box center [704, 172] width 81 height 23
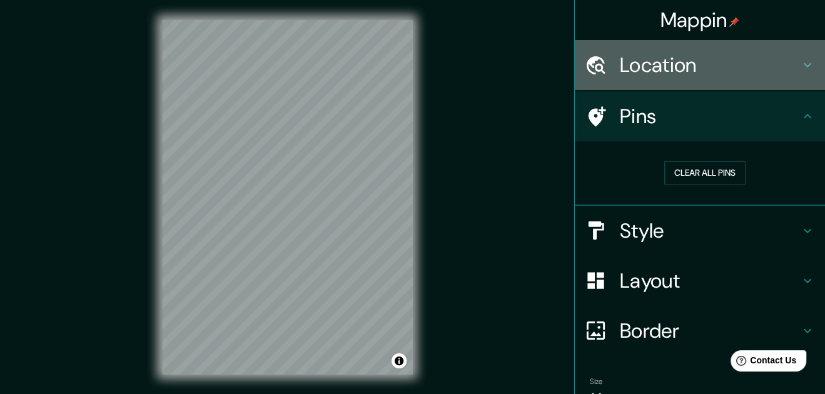
click at [763, 88] on div "Location" at bounding box center [700, 65] width 250 height 50
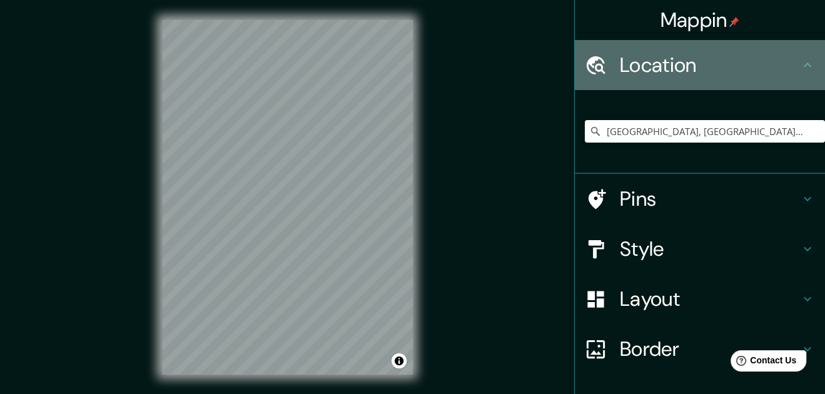
click at [763, 88] on div "Location" at bounding box center [700, 65] width 250 height 50
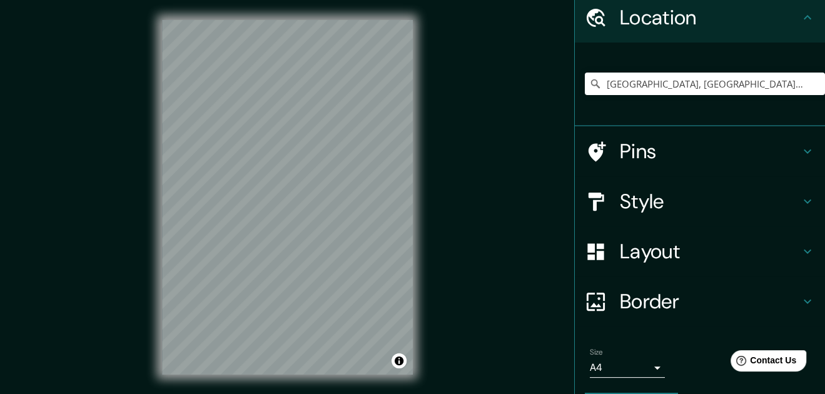
scroll to position [83, 0]
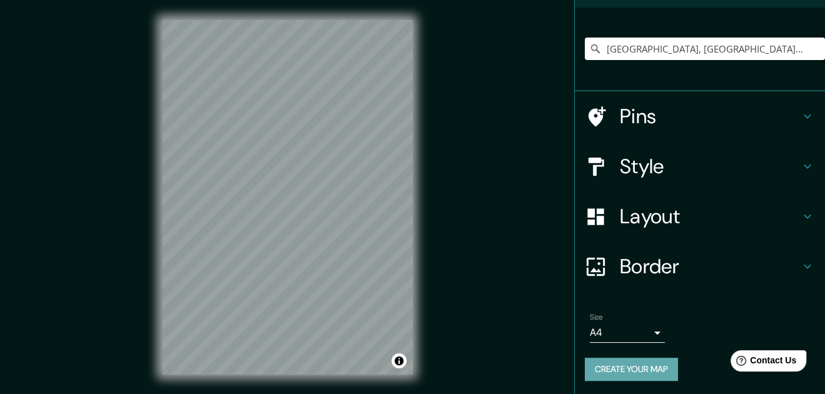
click at [620, 364] on button "Create your map" at bounding box center [631, 369] width 93 height 23
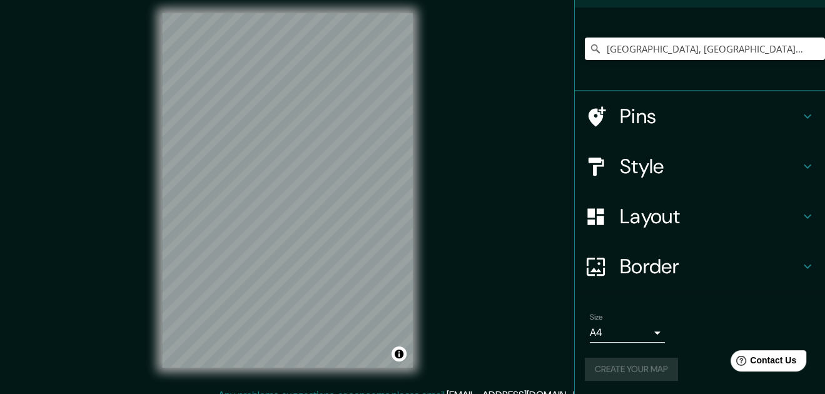
scroll to position [0, 0]
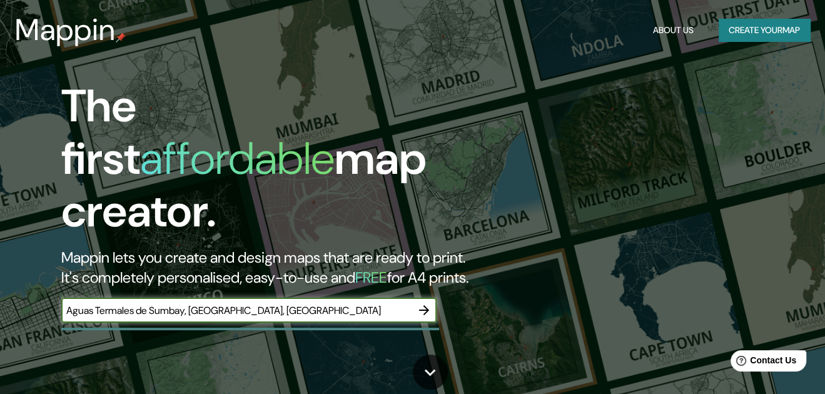
type input "Aguas Termales de Sumbay, [GEOGRAPHIC_DATA], [GEOGRAPHIC_DATA]"
click at [433, 298] on button "button" at bounding box center [423, 310] width 25 height 25
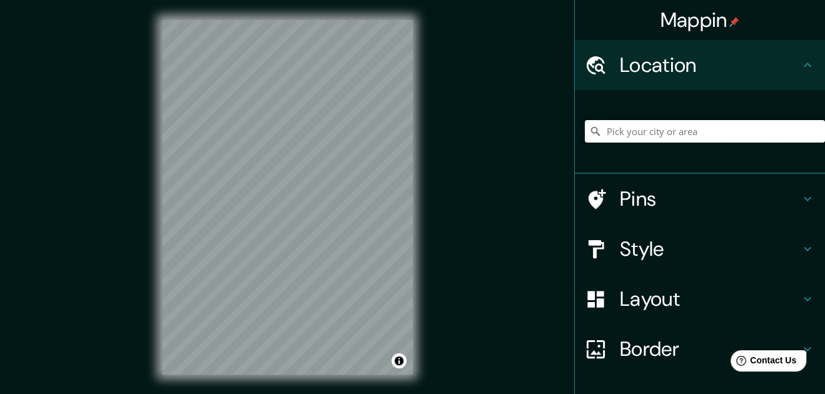
paste input "Aguas Termales de Sumbay, Yura, Perú"
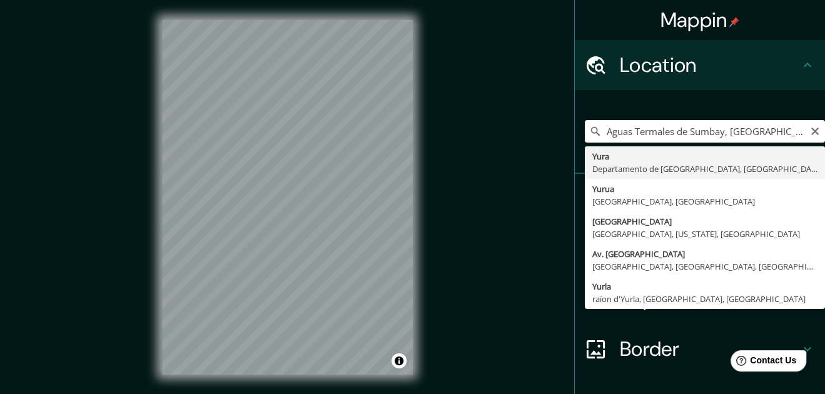
type input "Yura, Departamento de Arequipa, Perú"
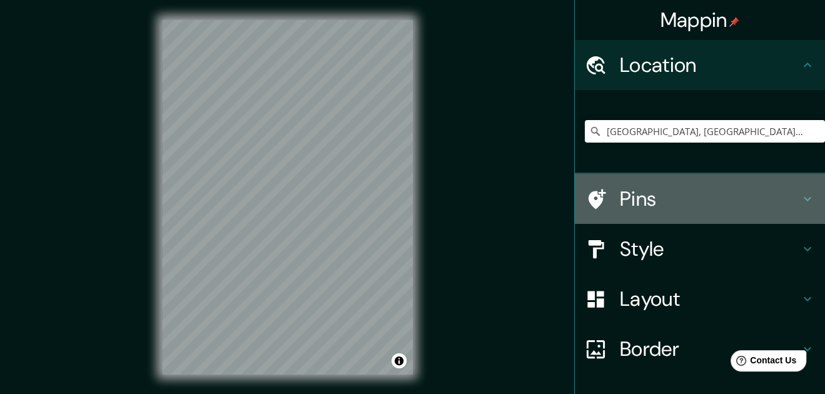
click at [621, 208] on h4 "Pins" at bounding box center [710, 198] width 180 height 25
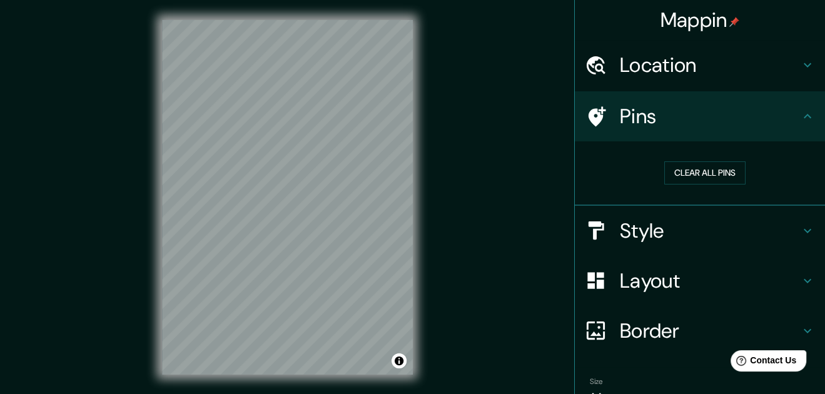
click at [641, 218] on h4 "Style" at bounding box center [710, 230] width 180 height 25
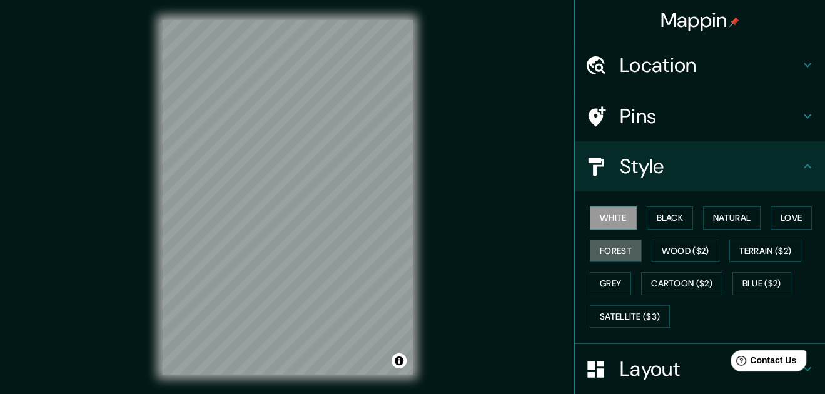
click at [616, 248] on button "Forest" at bounding box center [616, 250] width 52 height 23
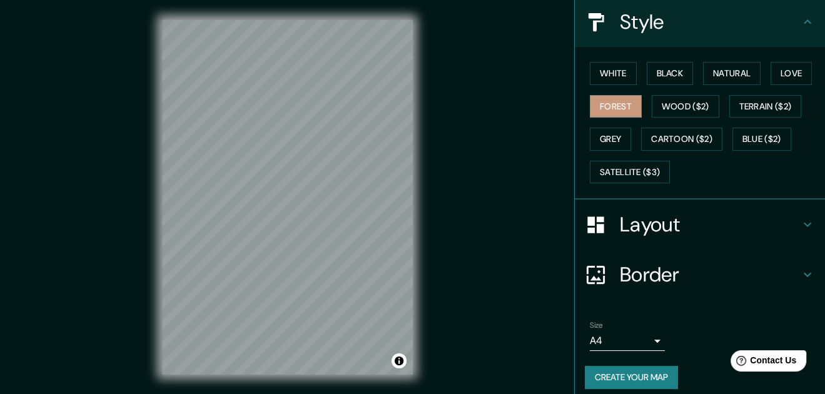
scroll to position [150, 0]
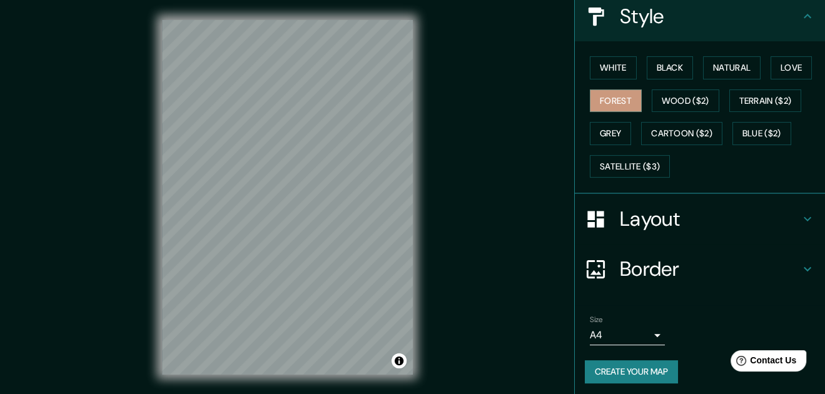
click at [655, 223] on h4 "Layout" at bounding box center [710, 218] width 180 height 25
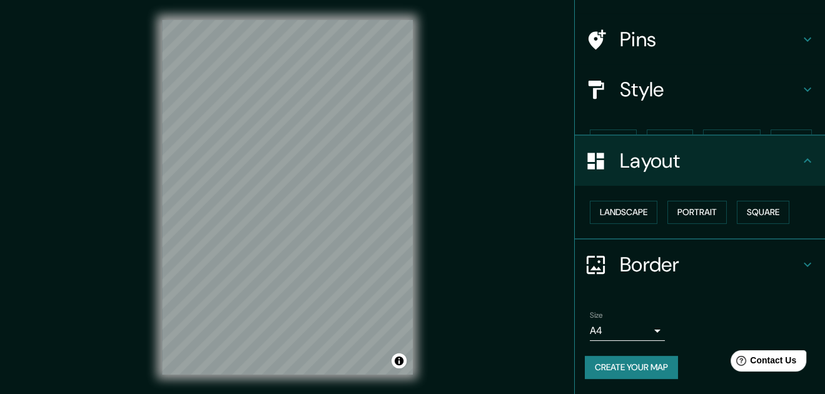
scroll to position [53, 0]
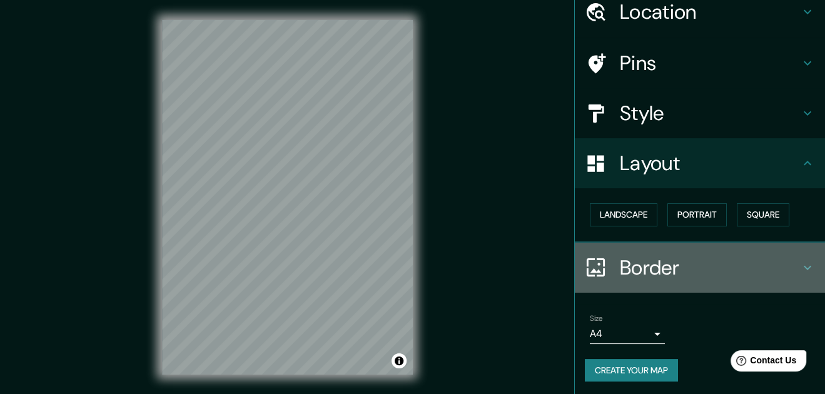
click at [646, 251] on div "Border" at bounding box center [700, 268] width 250 height 50
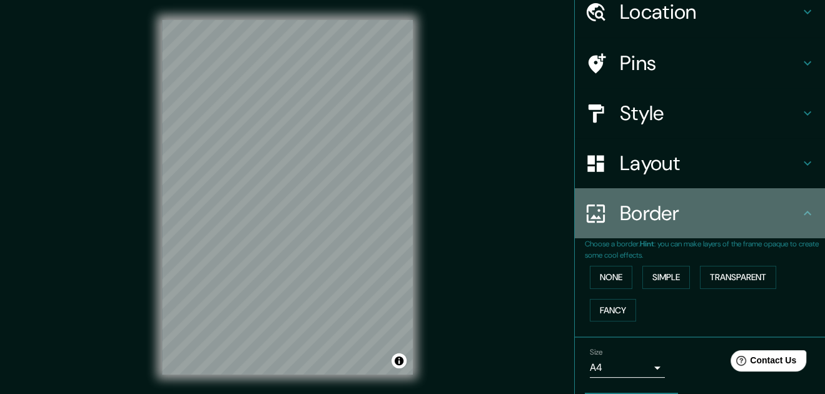
click at [657, 229] on div "Border" at bounding box center [700, 213] width 250 height 50
click at [786, 218] on h4 "Border" at bounding box center [710, 213] width 180 height 25
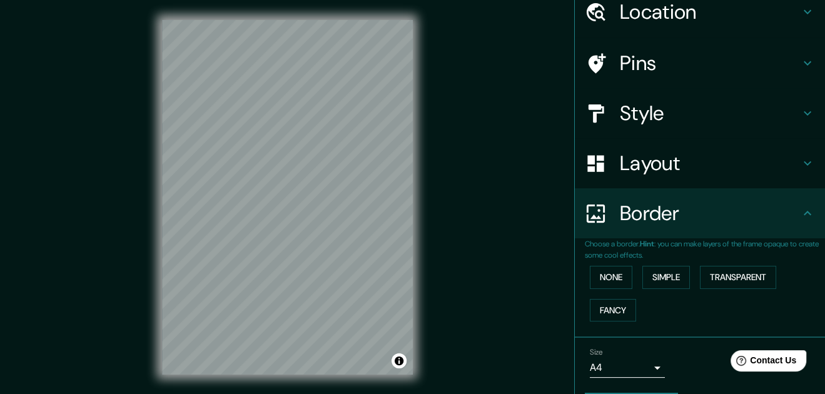
click at [800, 216] on icon at bounding box center [807, 213] width 15 height 15
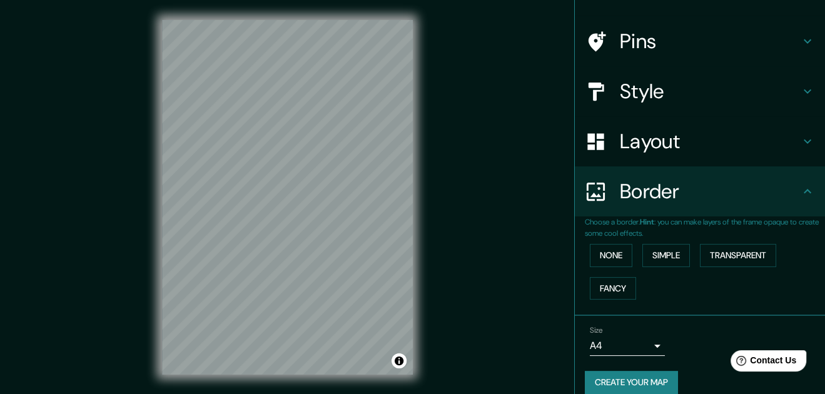
scroll to position [88, 0]
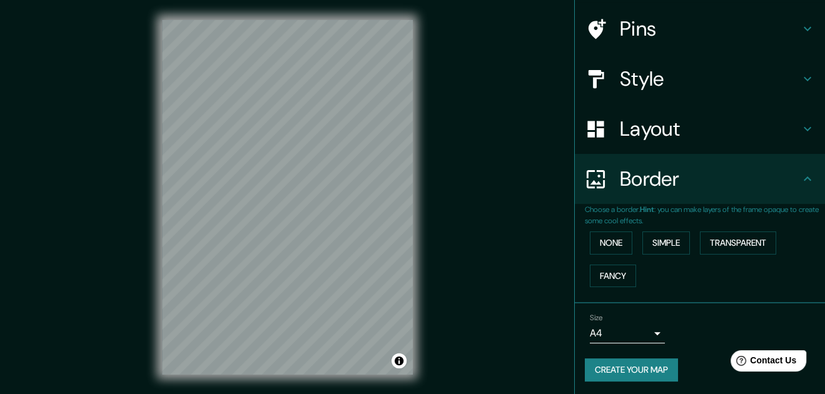
click at [619, 367] on button "Create your map" at bounding box center [631, 369] width 93 height 23
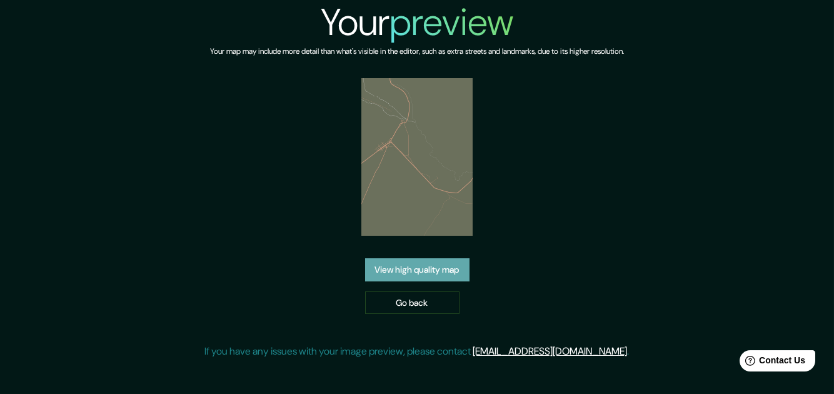
click at [418, 271] on link "View high quality map" at bounding box center [417, 269] width 104 height 23
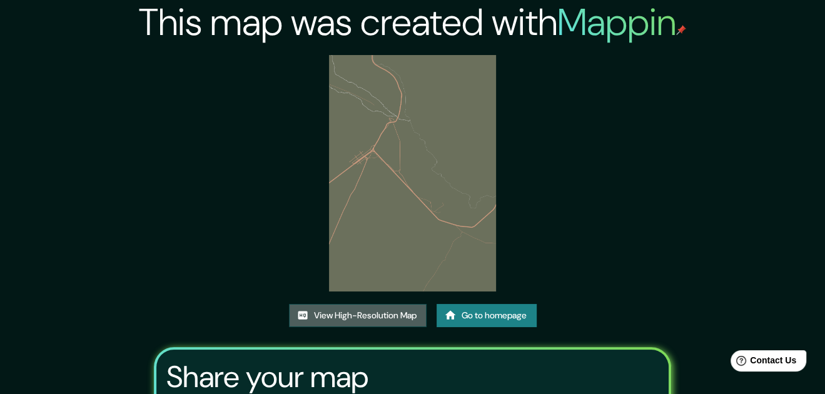
click at [356, 319] on link "View High-Resolution Map" at bounding box center [358, 315] width 138 height 23
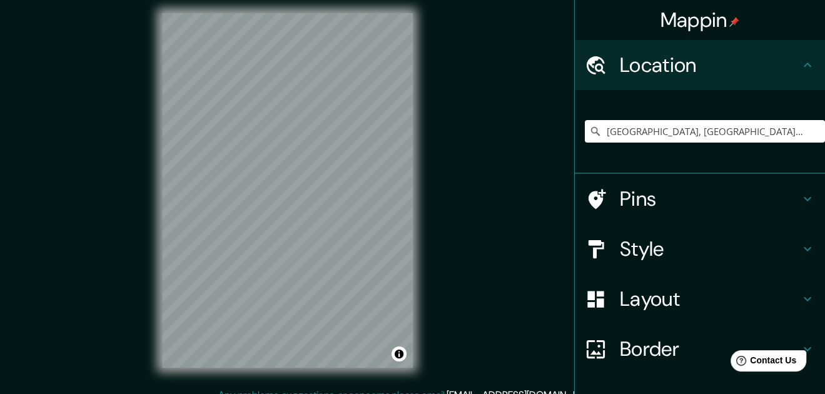
scroll to position [14, 0]
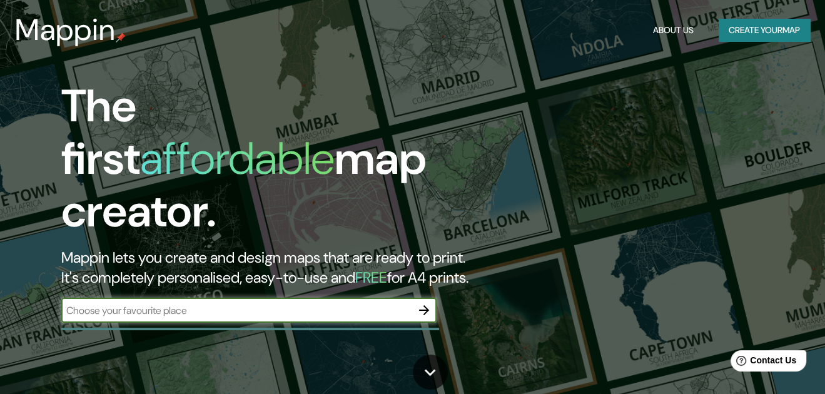
paste input "Aguas Termales de Sumbay, Yura, Perú"
type input "Aguas Termales de Sumbay, Yura, Perú"
click at [430, 303] on icon "button" at bounding box center [423, 310] width 15 height 15
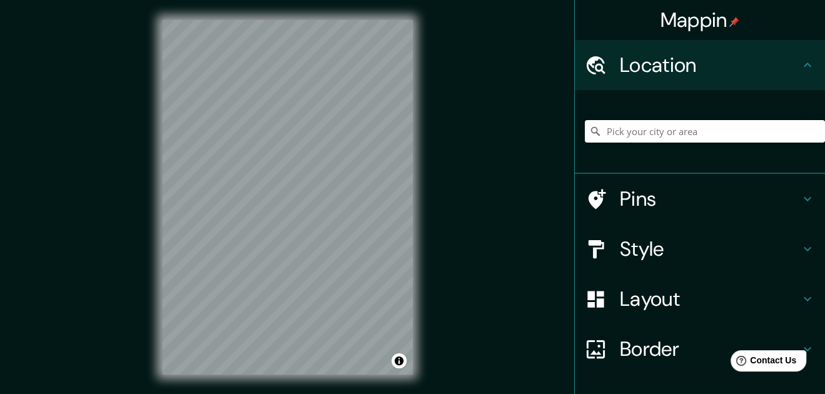
paste input "WJPF+XH4, Yura 04000"
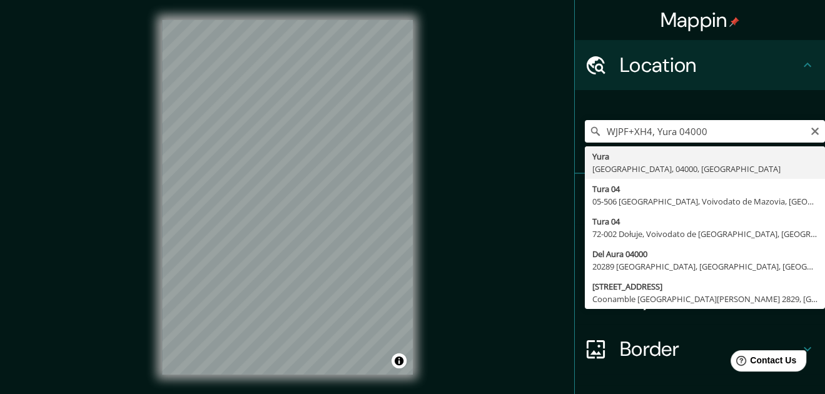
type input "Yura, Departamento de Arequipa, 04000, Perú"
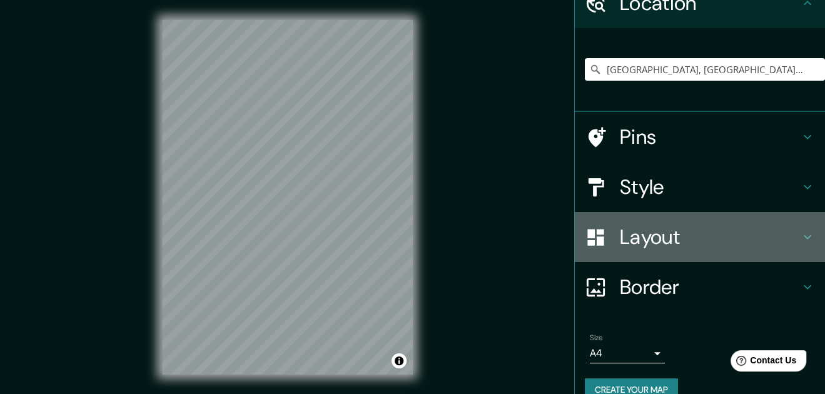
click at [650, 242] on h4 "Layout" at bounding box center [710, 236] width 180 height 25
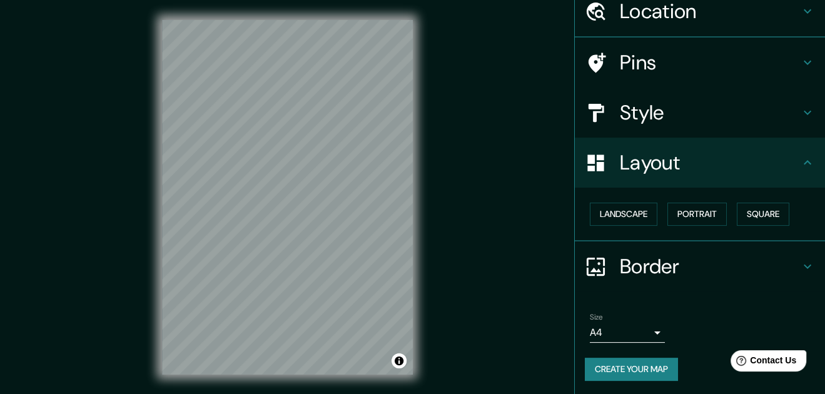
scroll to position [53, 0]
click at [620, 264] on h4 "Border" at bounding box center [710, 267] width 180 height 25
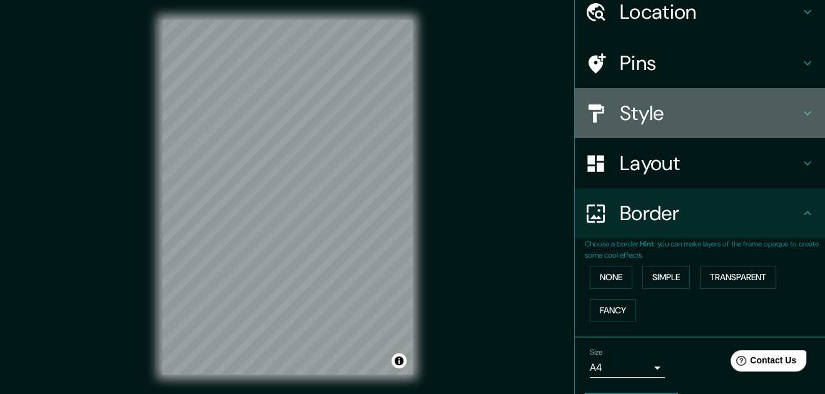
click at [679, 123] on h4 "Style" at bounding box center [710, 113] width 180 height 25
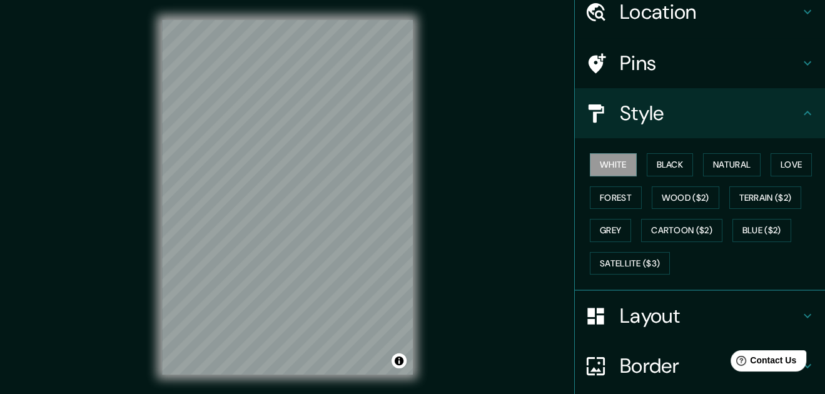
click at [635, 313] on h4 "Layout" at bounding box center [710, 315] width 180 height 25
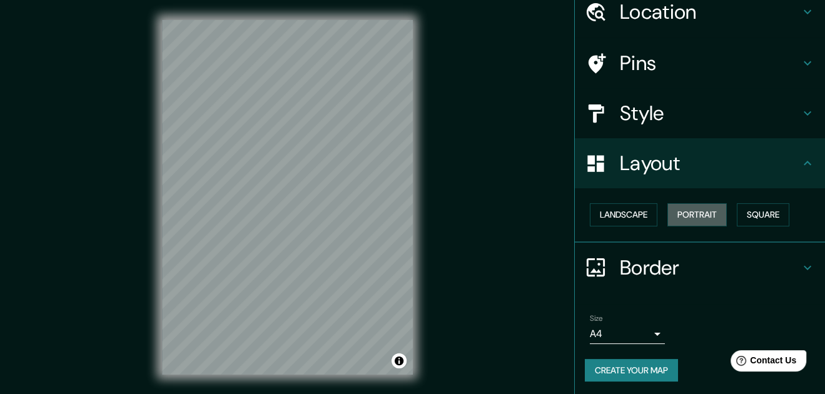
click at [670, 215] on button "Portrait" at bounding box center [696, 214] width 59 height 23
click at [629, 218] on button "Landscape" at bounding box center [624, 214] width 68 height 23
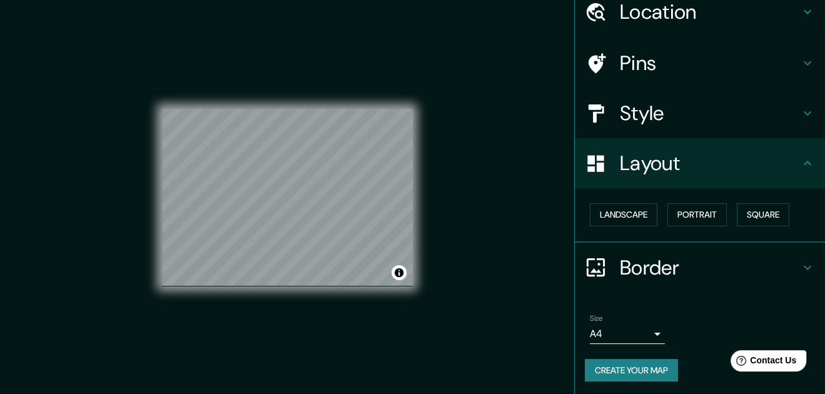
click at [742, 213] on button "Square" at bounding box center [762, 214] width 53 height 23
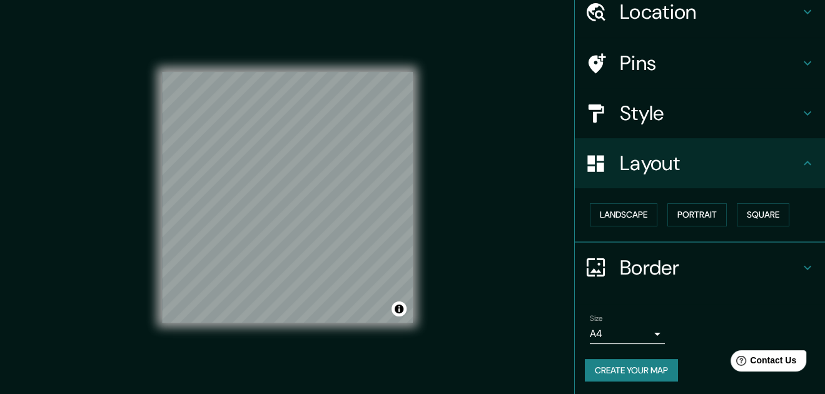
click at [635, 216] on button "Landscape" at bounding box center [624, 214] width 68 height 23
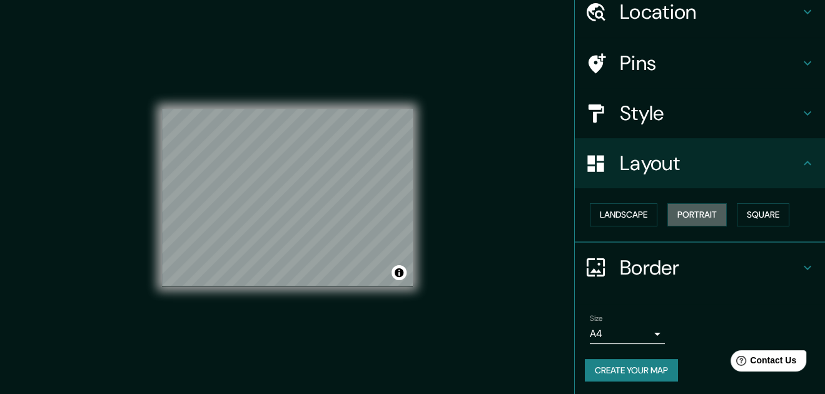
click at [667, 219] on button "Portrait" at bounding box center [696, 214] width 59 height 23
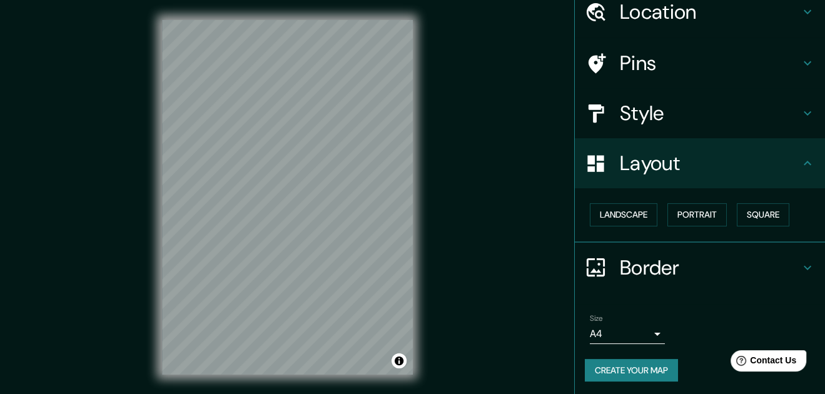
scroll to position [0, 0]
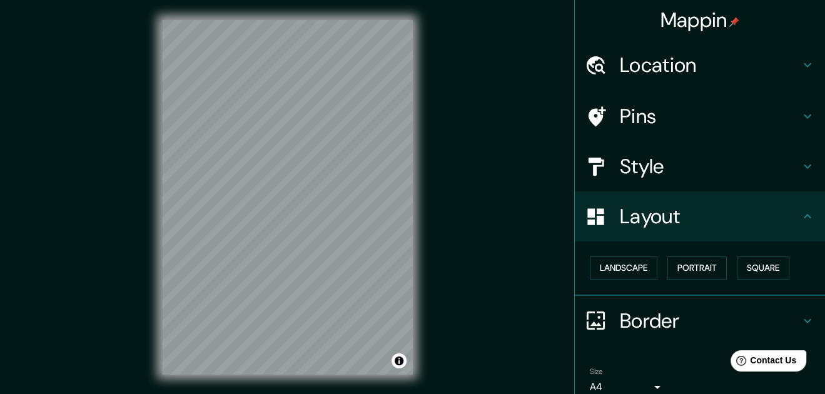
click at [650, 69] on h4 "Location" at bounding box center [710, 65] width 180 height 25
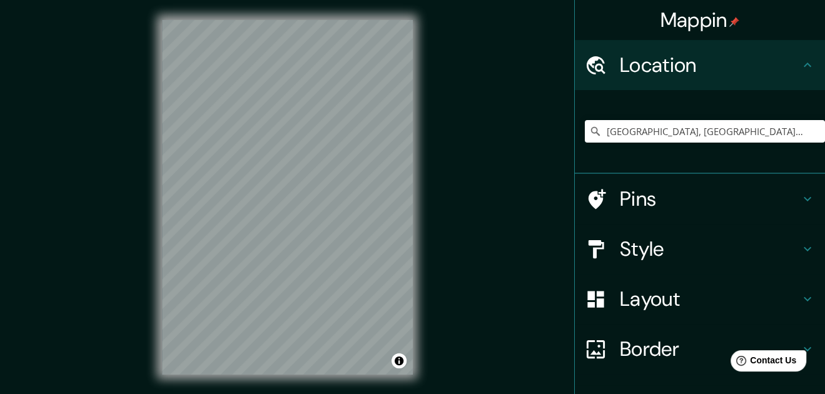
click at [707, 23] on h4 "Mappin" at bounding box center [699, 20] width 79 height 25
paste input "WJPF+XH4, Yura 04000"
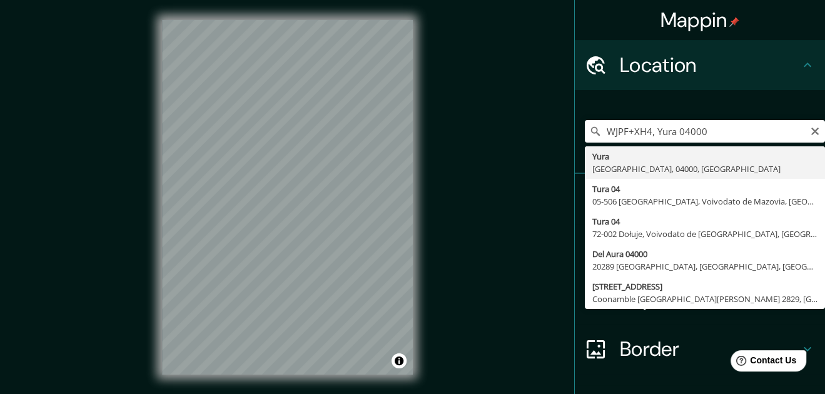
type input "Yura, Departamento de Arequipa, 04000, Perú"
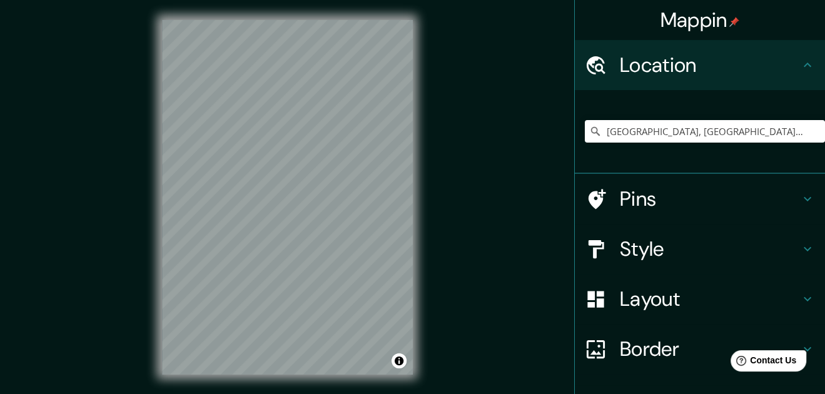
click at [445, 153] on div "Mappin Location Yura, Departamento de Arequipa, 04000, Perú Pins Style Layout B…" at bounding box center [412, 207] width 825 height 415
click at [742, 140] on input "[GEOGRAPHIC_DATA], [GEOGRAPHIC_DATA], 04000, [GEOGRAPHIC_DATA]" at bounding box center [705, 131] width 240 height 23
click at [748, 132] on input "[GEOGRAPHIC_DATA], [GEOGRAPHIC_DATA], 04000, [GEOGRAPHIC_DATA]" at bounding box center [705, 131] width 240 height 23
click at [811, 129] on icon "Clear" at bounding box center [815, 132] width 8 height 8
paste input "WJPF+XH4, Yura 04000"
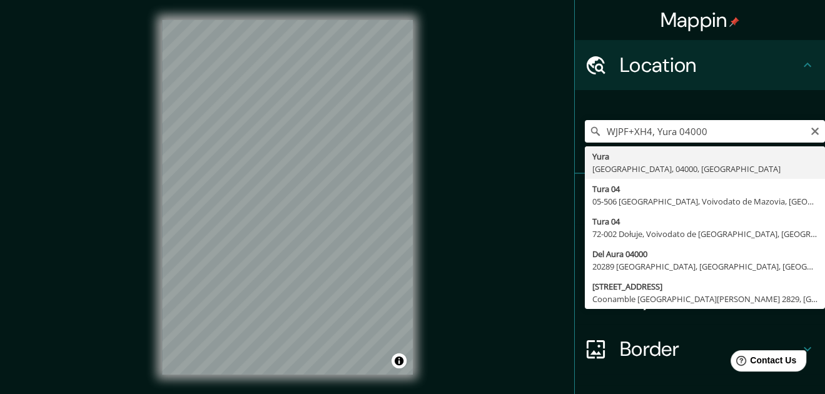
type input "Yura, Departamento de Arequipa, 04000, Perú"
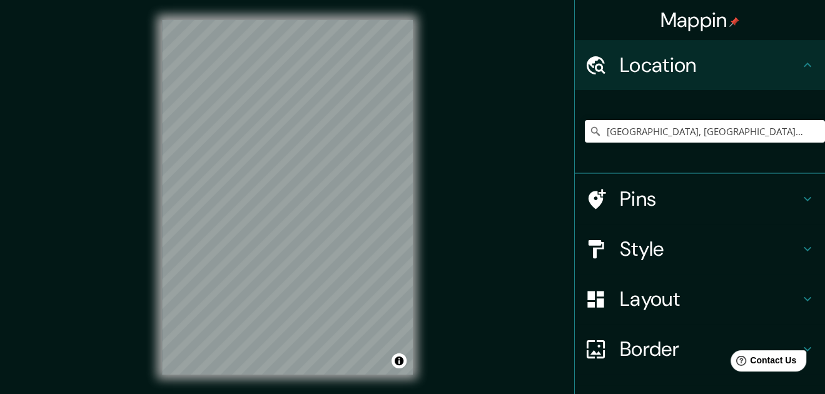
click at [632, 197] on h4 "Pins" at bounding box center [710, 198] width 180 height 25
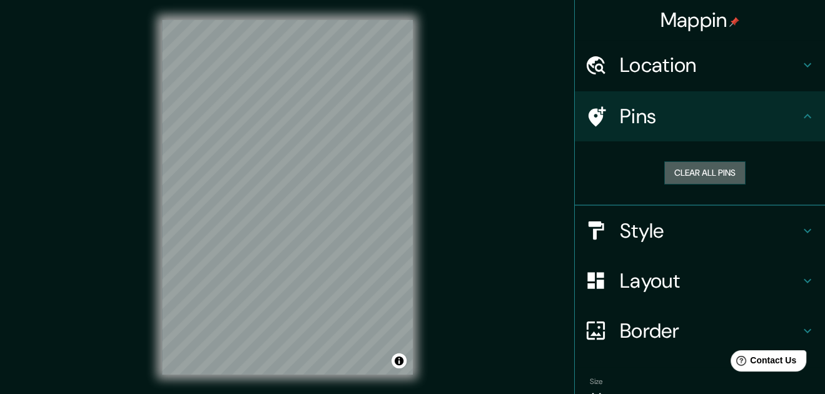
click at [671, 171] on button "Clear all pins" at bounding box center [704, 172] width 81 height 23
drag, startPoint x: 671, startPoint y: 171, endPoint x: 681, endPoint y: 176, distance: 10.6
click at [681, 176] on button "Clear all pins" at bounding box center [704, 172] width 81 height 23
click at [684, 176] on button "Clear all pins" at bounding box center [704, 172] width 81 height 23
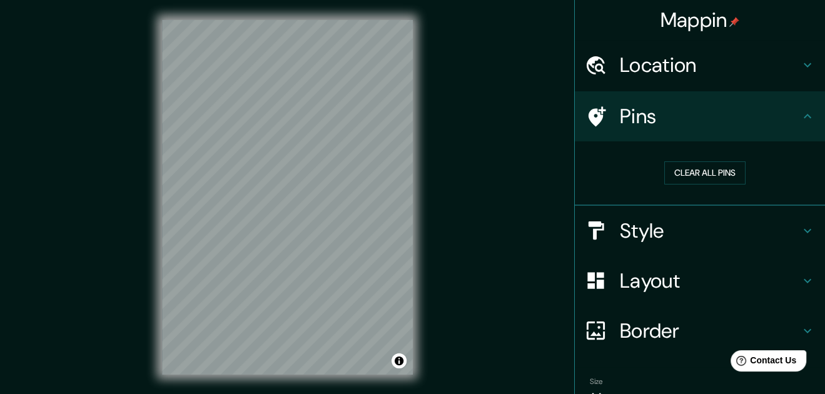
click at [684, 176] on button "Clear all pins" at bounding box center [704, 172] width 81 height 23
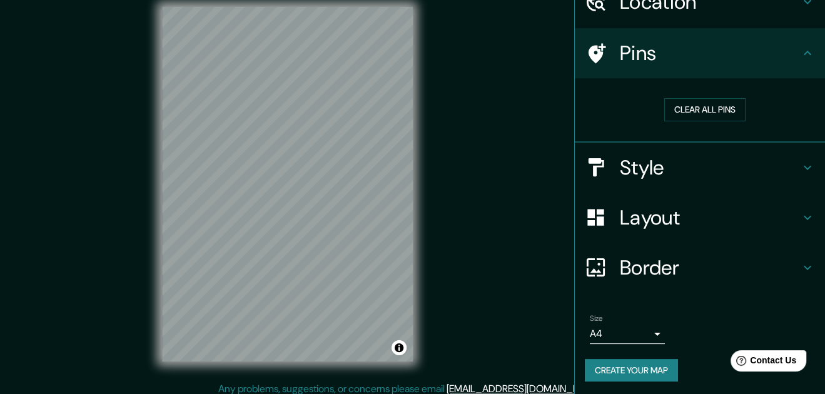
scroll to position [20, 0]
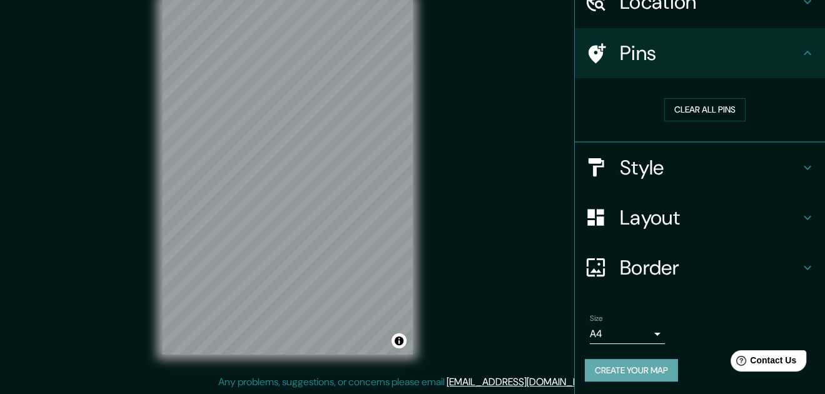
click at [617, 369] on button "Create your map" at bounding box center [631, 370] width 93 height 23
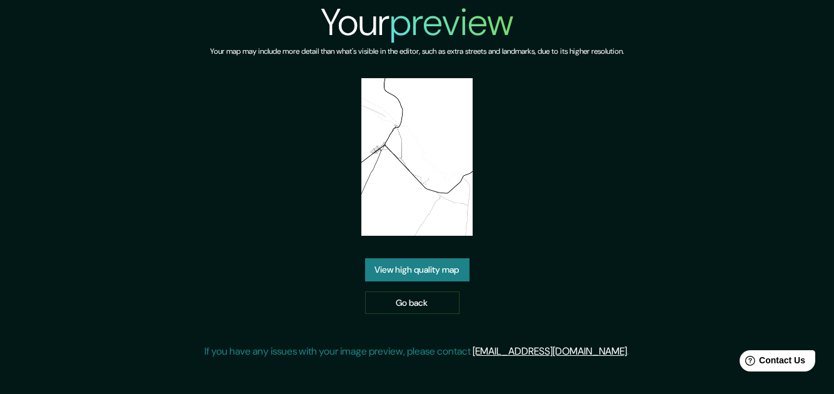
click at [403, 269] on link "View high quality map" at bounding box center [417, 269] width 104 height 23
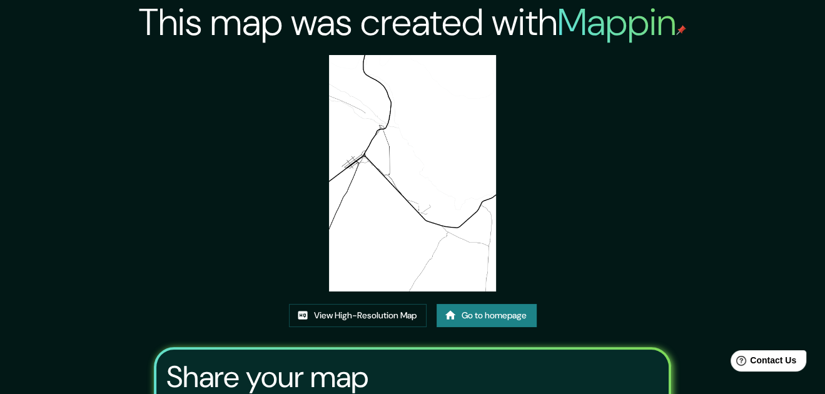
click at [396, 250] on img at bounding box center [412, 173] width 167 height 236
click at [363, 309] on link "View High-Resolution Map" at bounding box center [358, 315] width 138 height 23
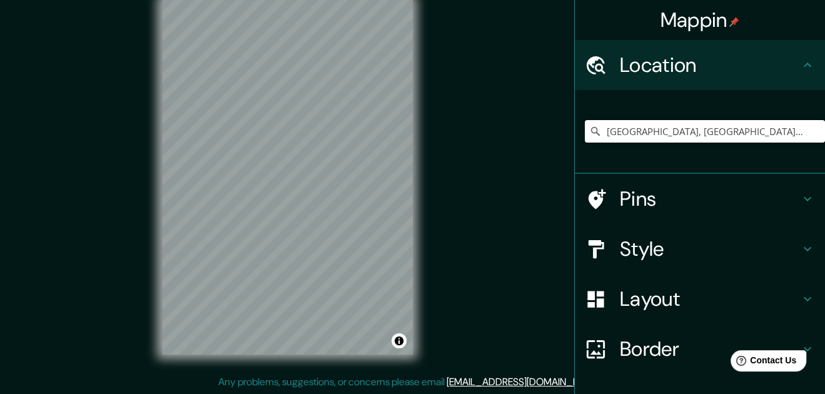
click at [787, 133] on input "[GEOGRAPHIC_DATA], [GEOGRAPHIC_DATA], 04000, [GEOGRAPHIC_DATA]" at bounding box center [705, 131] width 240 height 23
click at [773, 128] on input "[GEOGRAPHIC_DATA], [GEOGRAPHIC_DATA], 04000, [GEOGRAPHIC_DATA]" at bounding box center [705, 131] width 240 height 23
click at [780, 128] on input "[GEOGRAPHIC_DATA], [GEOGRAPHIC_DATA], 04000, [GEOGRAPHIC_DATA]" at bounding box center [705, 131] width 240 height 23
click at [780, 127] on input "[GEOGRAPHIC_DATA], [GEOGRAPHIC_DATA], 04000, [GEOGRAPHIC_DATA]" at bounding box center [705, 131] width 240 height 23
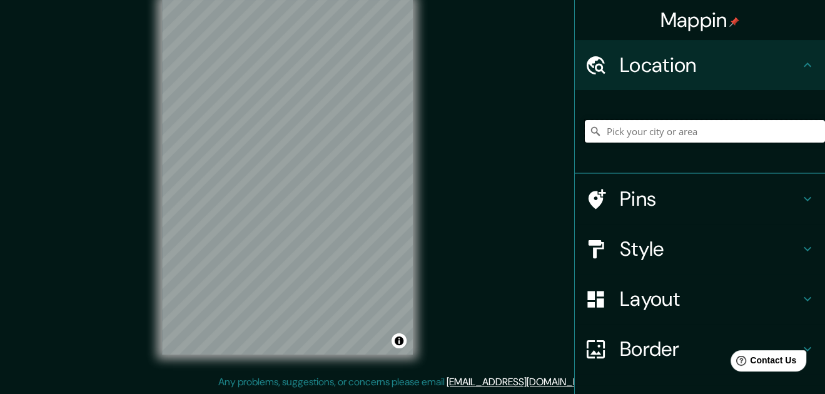
paste input "[PERSON_NAME]"
type input "[PERSON_NAME]"
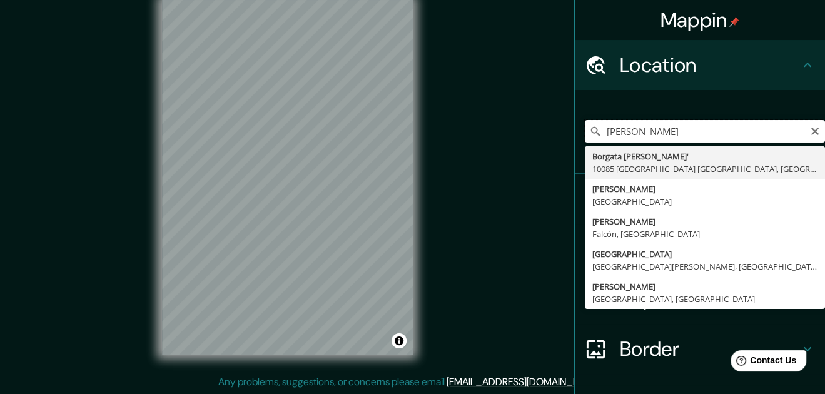
click at [746, 129] on input "[PERSON_NAME]" at bounding box center [705, 131] width 240 height 23
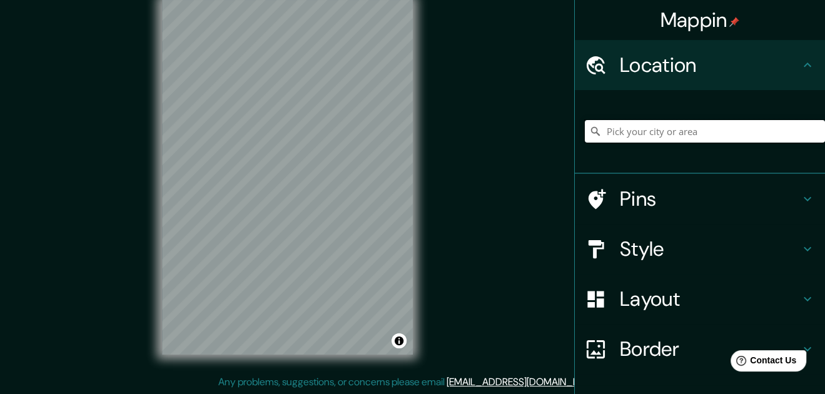
paste input "Aguas Termales [PERSON_NAME][GEOGRAPHIC_DATA], [GEOGRAPHIC_DATA]"
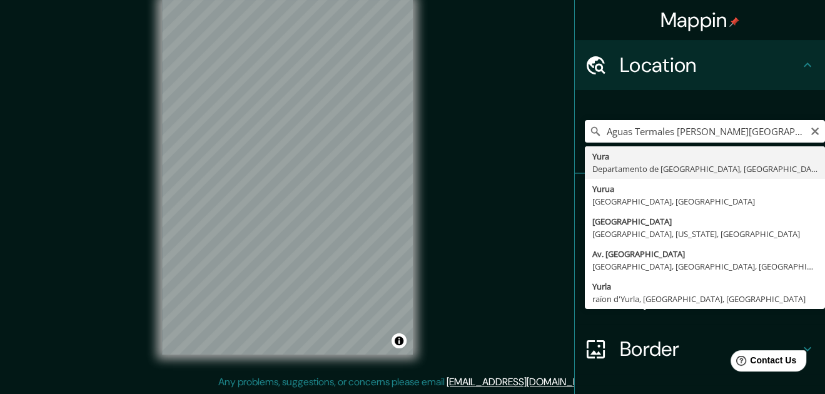
type input "[GEOGRAPHIC_DATA], [GEOGRAPHIC_DATA], [GEOGRAPHIC_DATA]"
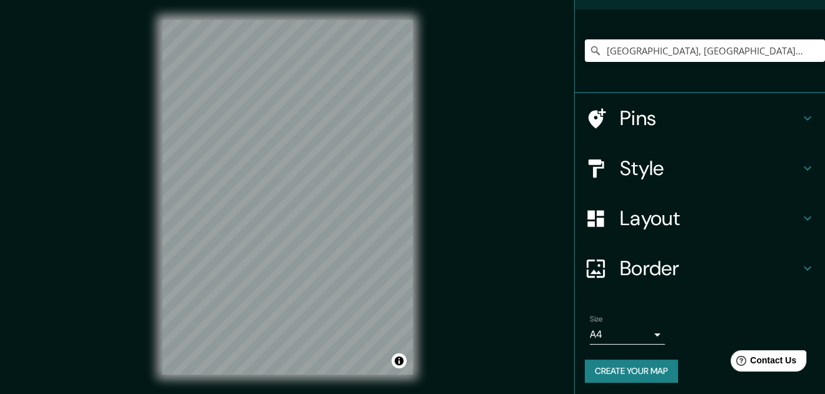
scroll to position [83, 0]
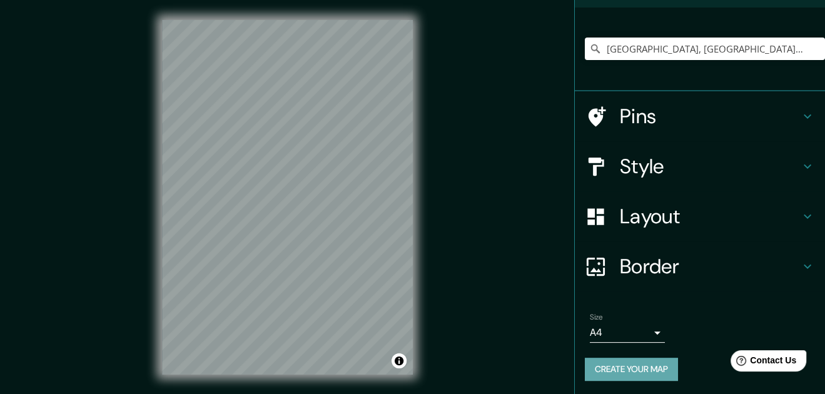
click at [628, 361] on button "Create your map" at bounding box center [631, 369] width 93 height 23
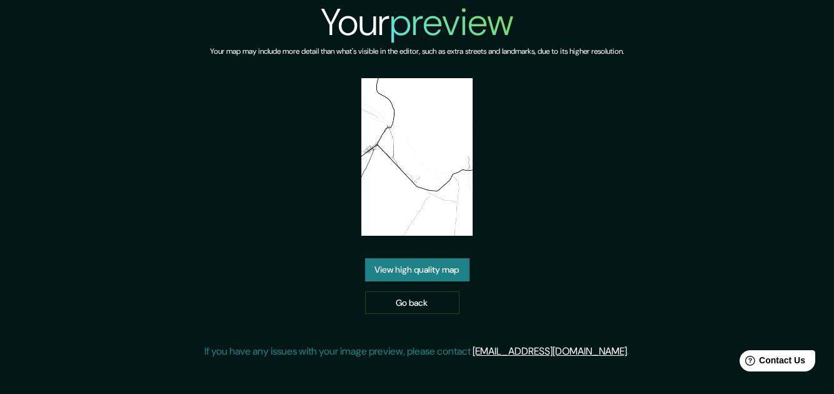
click at [463, 223] on img at bounding box center [416, 157] width 111 height 158
click at [445, 266] on link "View high quality map" at bounding box center [417, 269] width 104 height 23
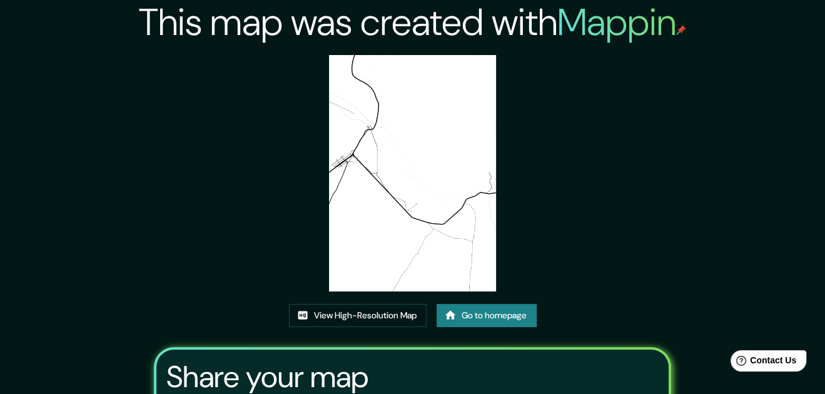
click at [373, 204] on img at bounding box center [412, 173] width 167 height 236
click at [355, 314] on link "View High-Resolution Map" at bounding box center [358, 315] width 138 height 23
